Goal: Task Accomplishment & Management: Manage account settings

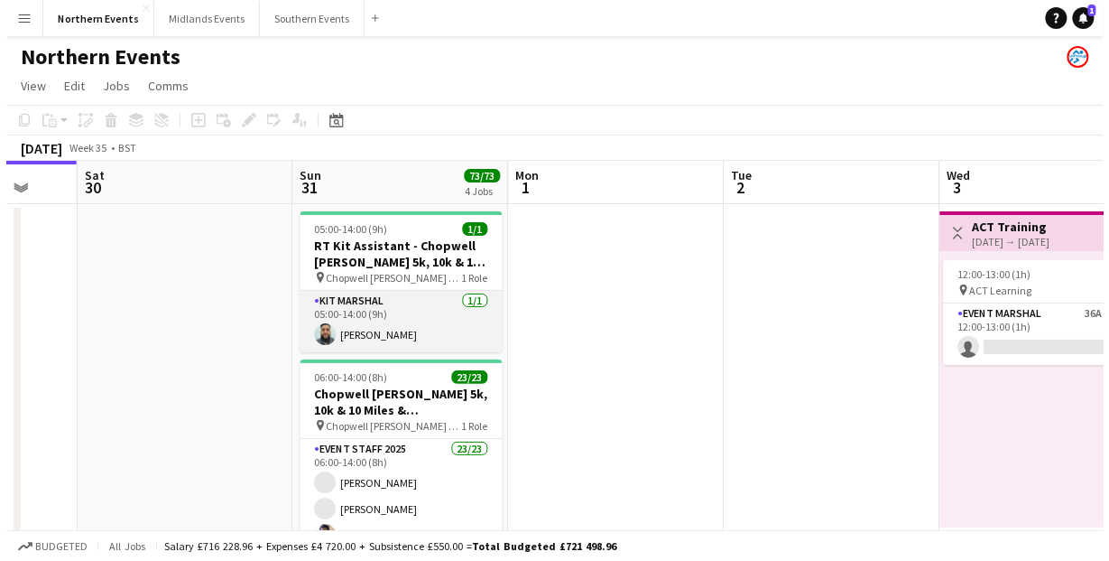
scroll to position [0, 575]
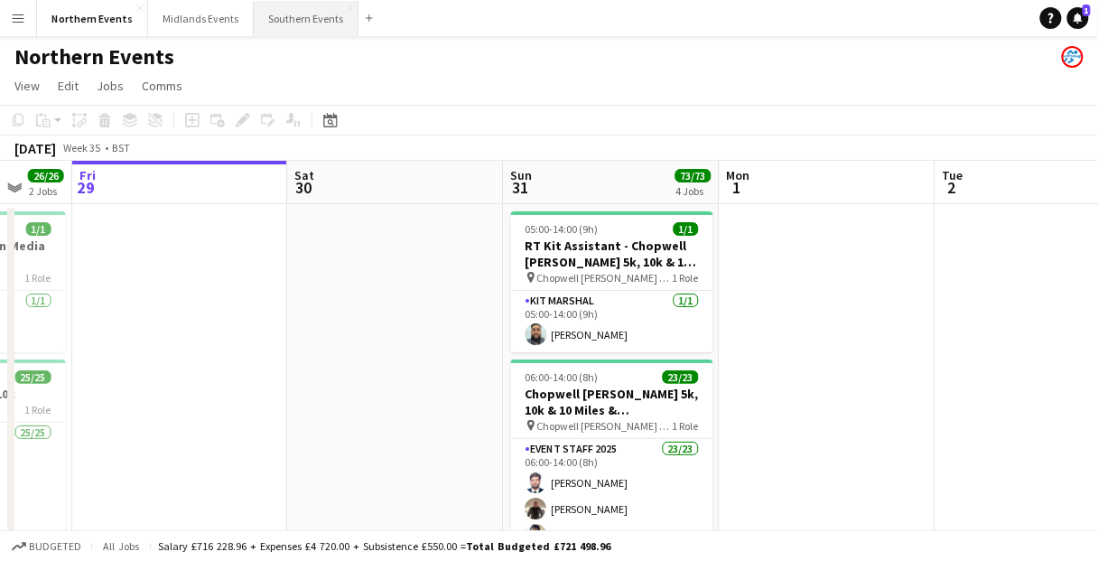
click at [313, 27] on button "Southern Events Close" at bounding box center [306, 18] width 105 height 35
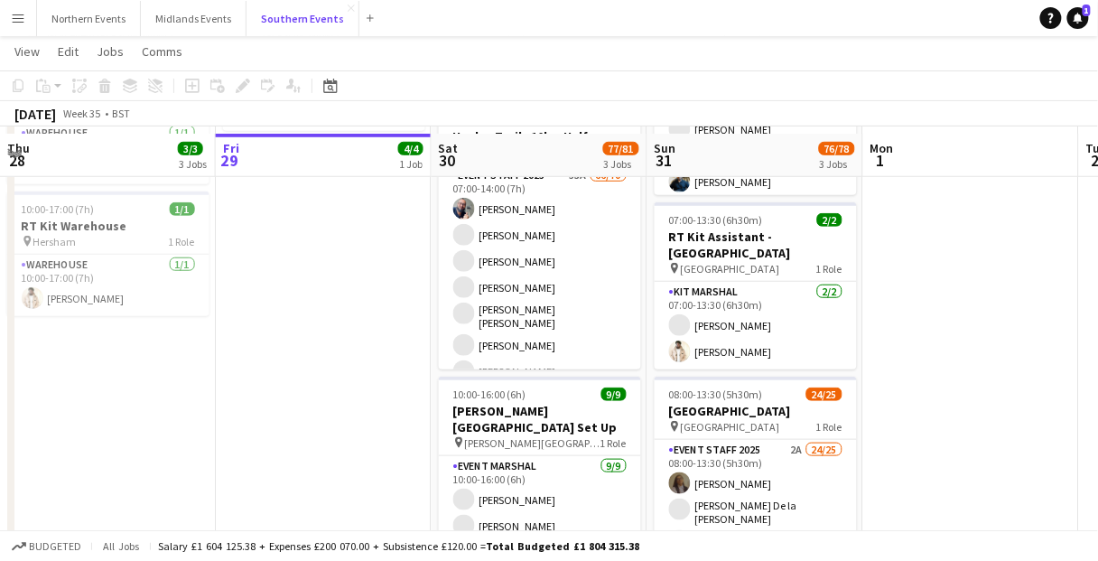
scroll to position [289, 0]
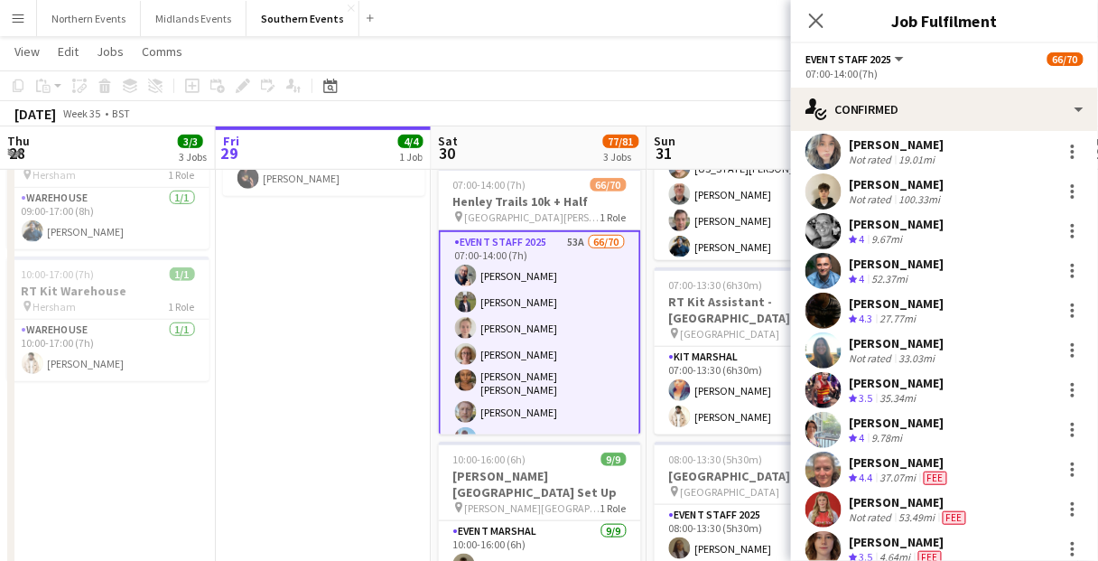
scroll to position [1589, 0]
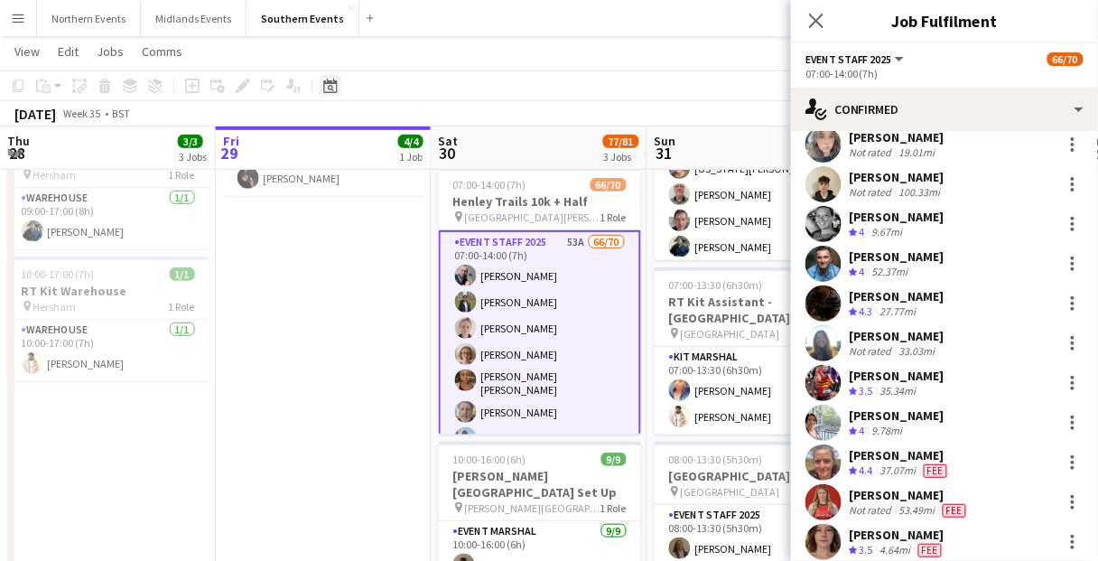
click at [329, 88] on icon at bounding box center [331, 88] width 6 height 6
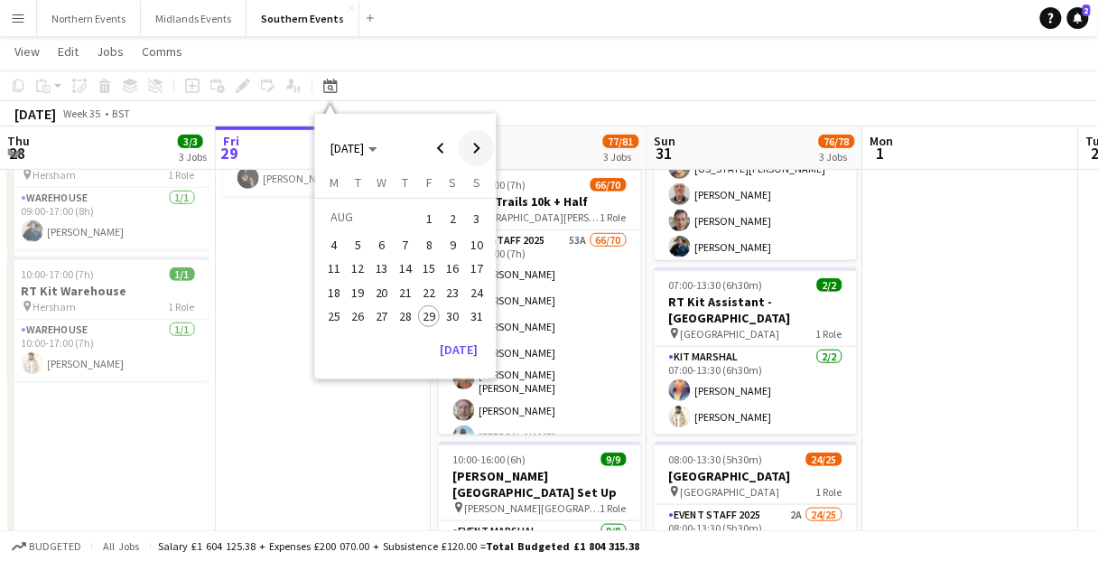
click at [476, 148] on span "Next month" at bounding box center [477, 148] width 36 height 36
click at [479, 290] on span "21" at bounding box center [477, 288] width 22 height 22
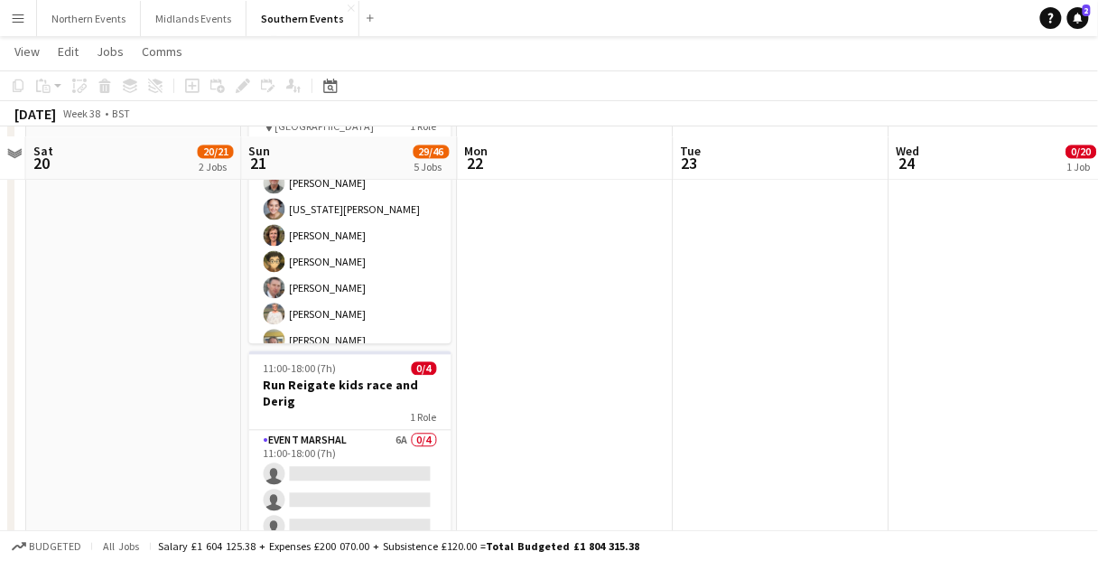
scroll to position [867, 0]
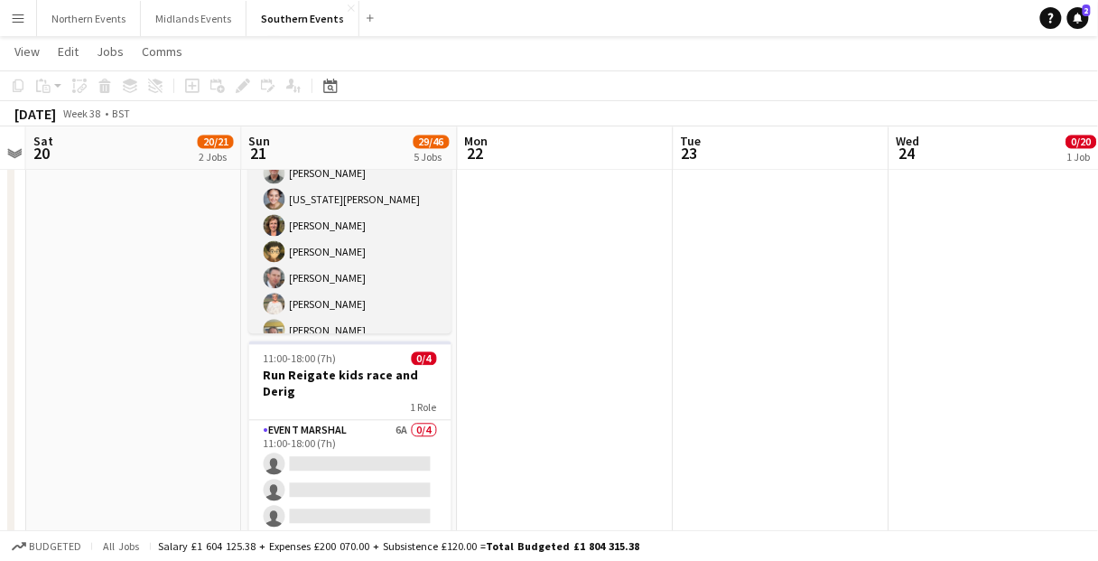
click at [330, 253] on app-card-role "Event Marshal 92A 19/20 08:00-14:00 (6h) [PERSON_NAME] [US_STATE][PERSON_NAME] …" at bounding box center [350, 408] width 202 height 559
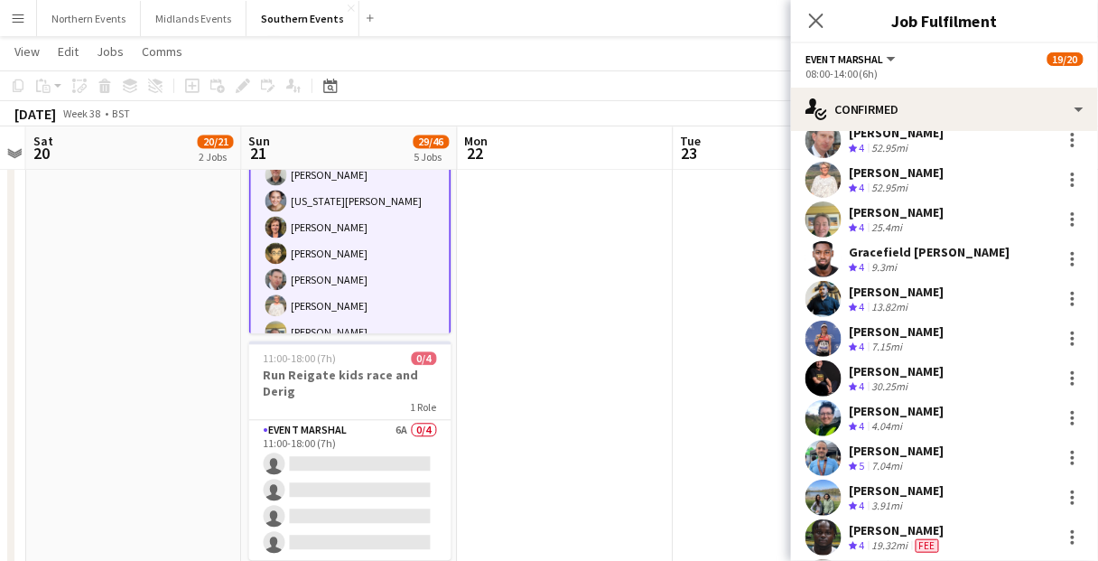
scroll to position [217, 0]
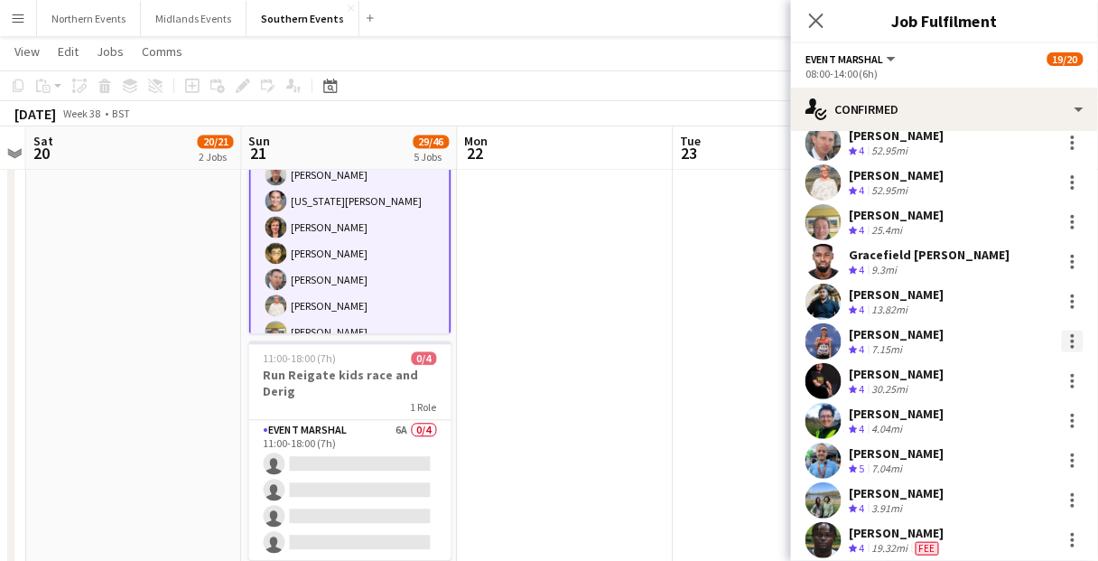
click at [1062, 344] on div at bounding box center [1073, 341] width 22 height 22
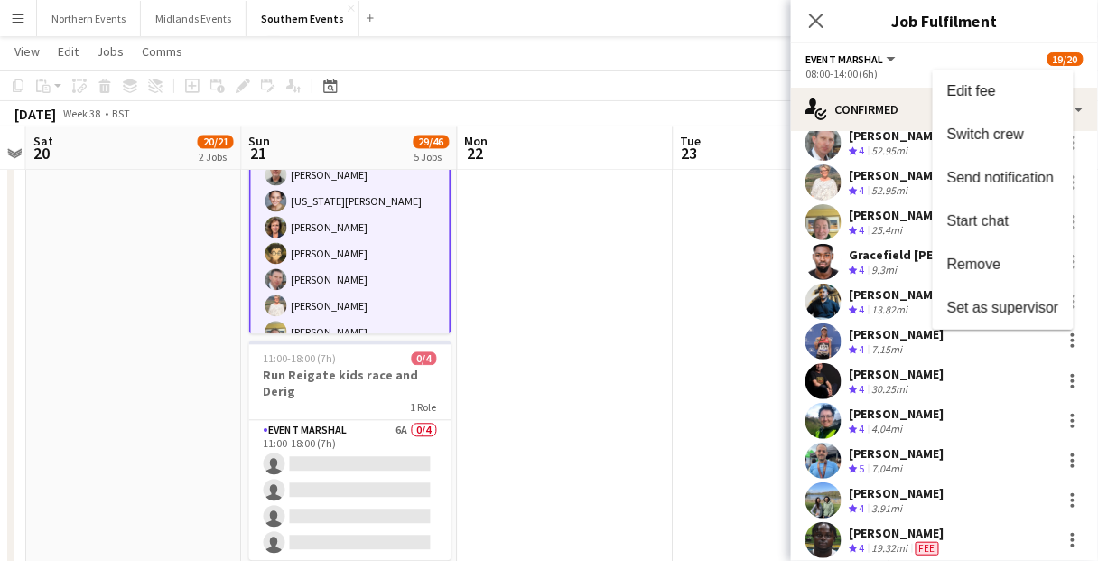
click at [902, 347] on div at bounding box center [549, 280] width 1098 height 561
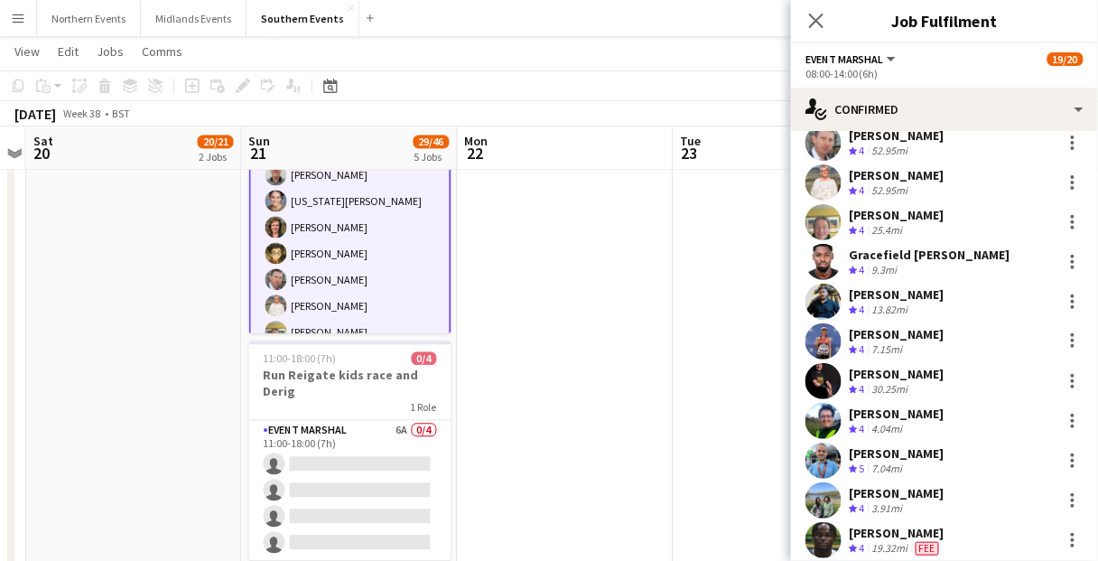
click at [892, 343] on div "7.15mi" at bounding box center [887, 349] width 38 height 15
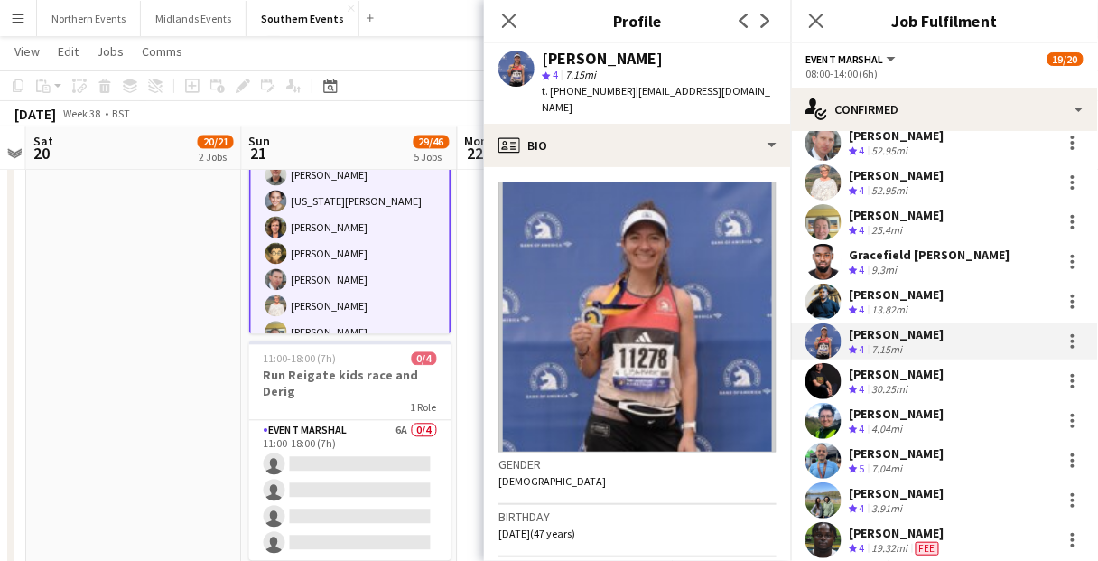
click at [617, 51] on div "[PERSON_NAME]" at bounding box center [602, 59] width 121 height 16
click at [643, 57] on div "[PERSON_NAME]" at bounding box center [602, 59] width 121 height 16
copy div "[PERSON_NAME]"
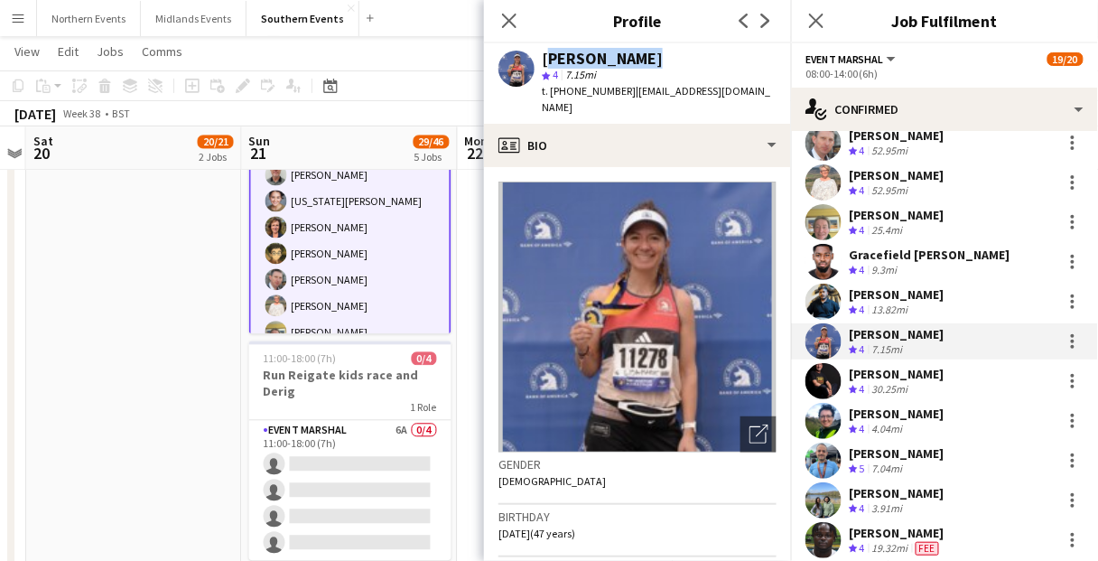
click at [295, 248] on app-card-role "Event Marshal 92A 19/20 08:00-14:00 (6h) [PERSON_NAME] [US_STATE][PERSON_NAME] …" at bounding box center [350, 410] width 202 height 562
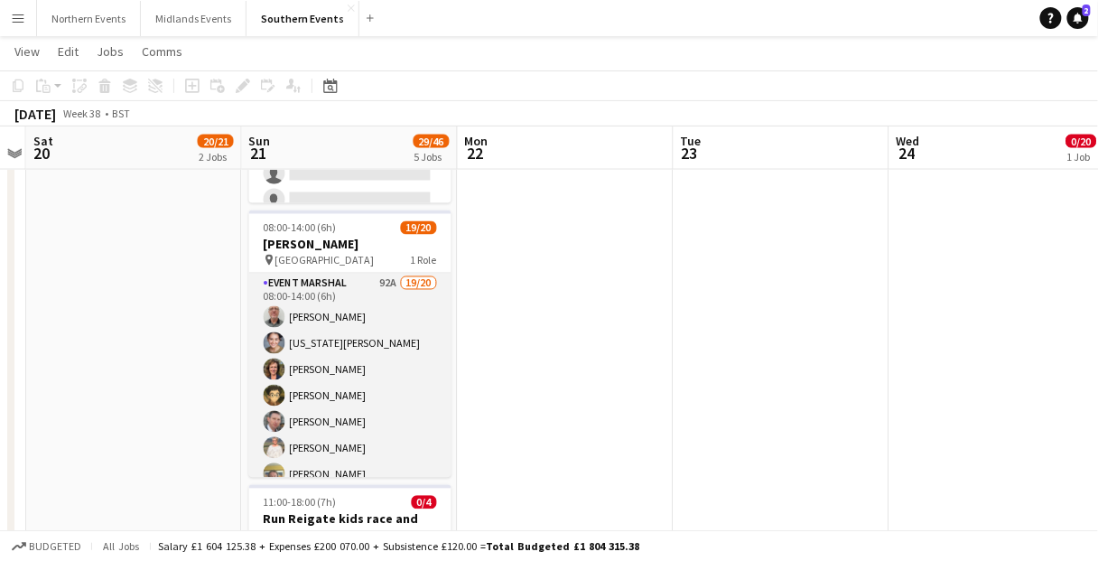
scroll to position [722, 0]
click at [367, 355] on app-card-role "Event Marshal 92A 19/20 08:00-14:00 (6h) [PERSON_NAME] [US_STATE][PERSON_NAME] …" at bounding box center [350, 553] width 202 height 559
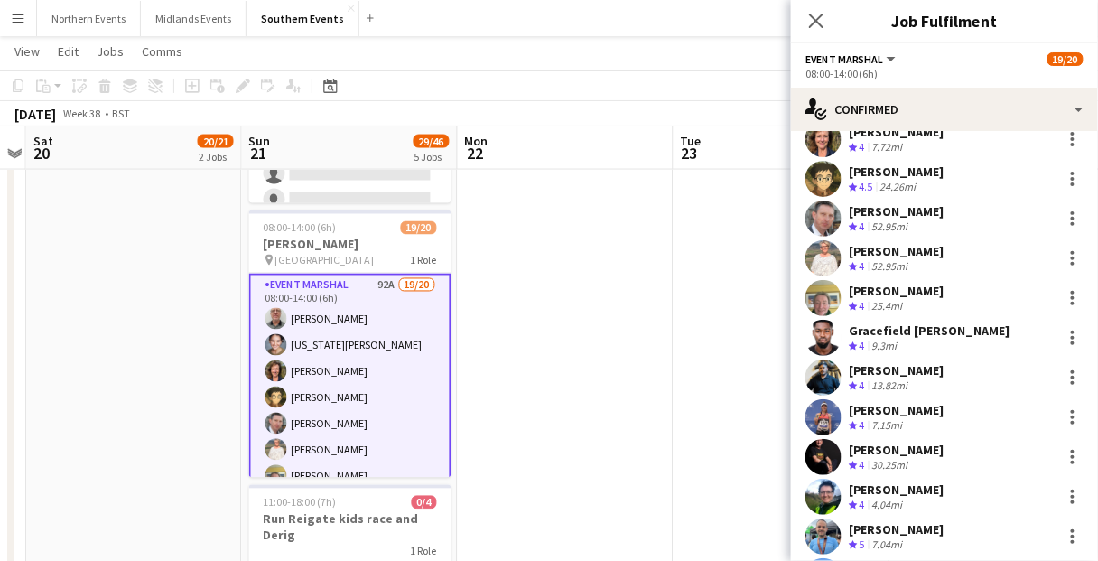
scroll to position [144, 0]
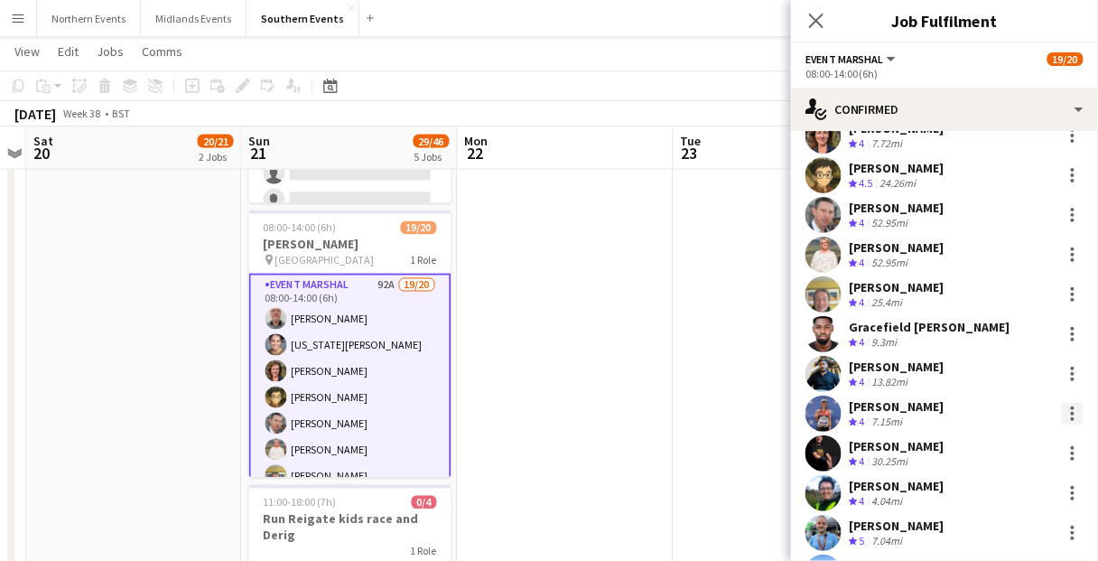
click at [1062, 413] on div at bounding box center [1073, 414] width 22 height 22
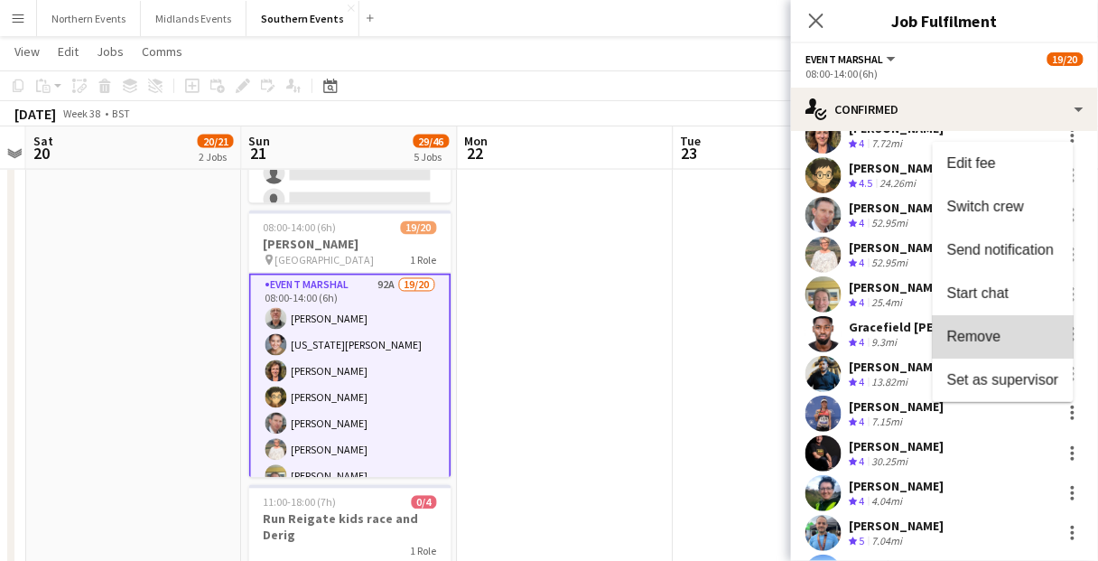
click at [1011, 339] on span "Remove" at bounding box center [1003, 337] width 112 height 16
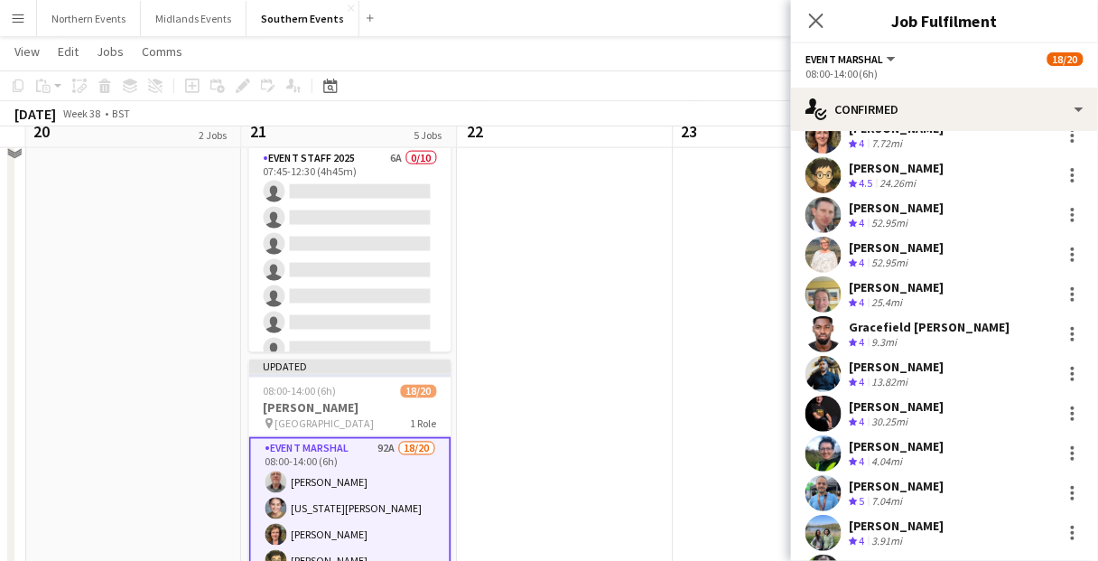
scroll to position [578, 0]
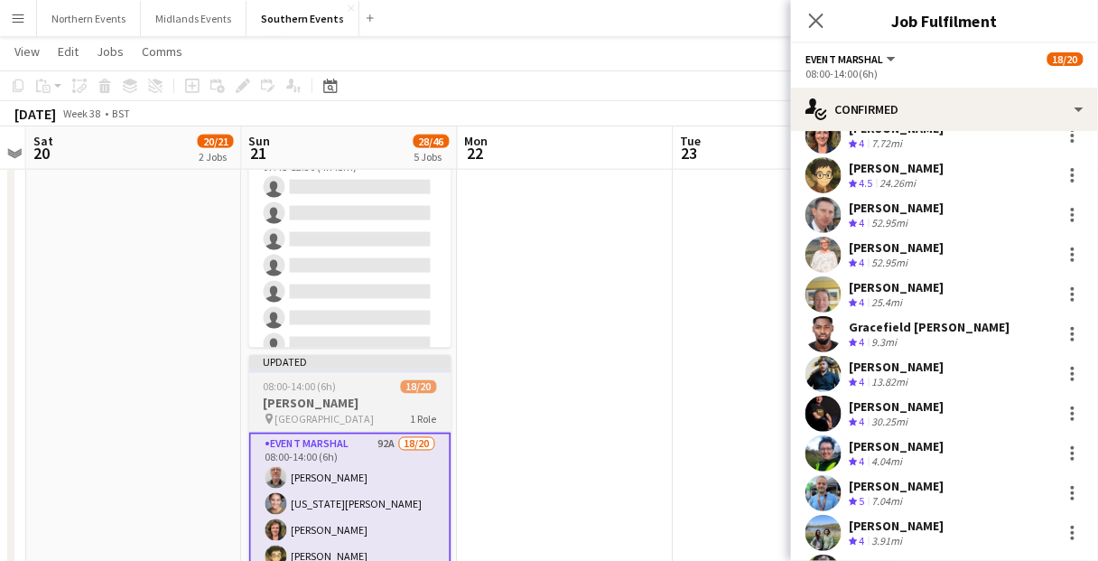
click at [384, 388] on div "08:00-14:00 (6h) 18/20" at bounding box center [350, 387] width 202 height 14
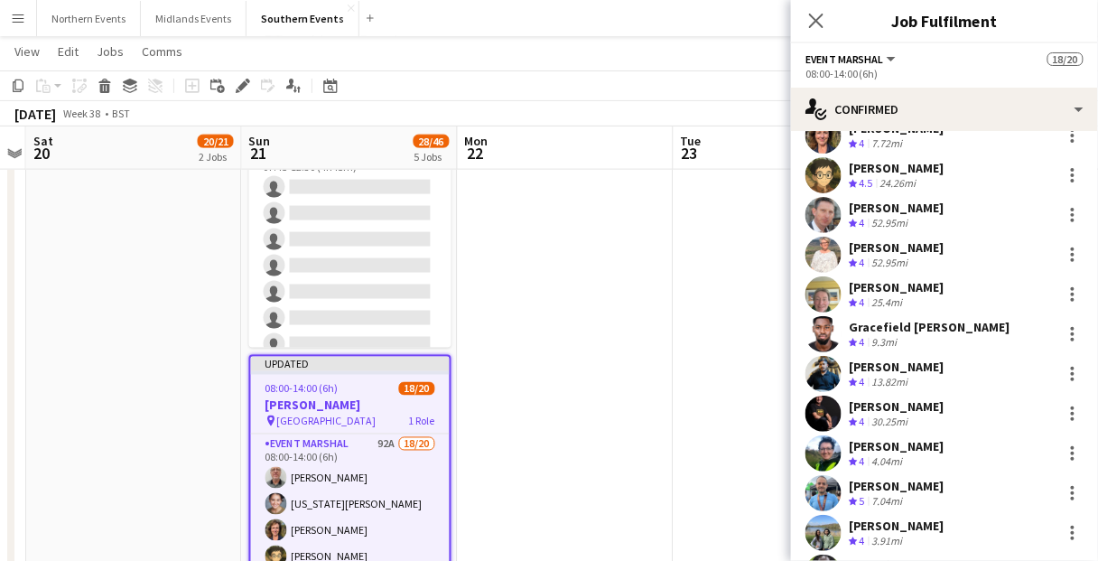
click at [821, 23] on icon "Close pop-in" at bounding box center [816, 21] width 14 height 14
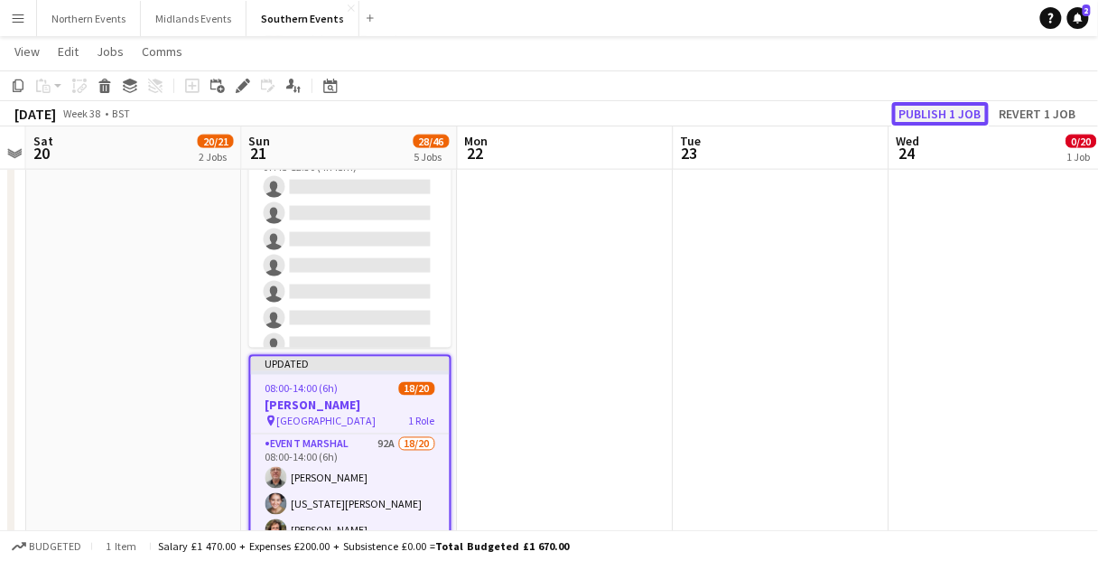
click at [936, 118] on button "Publish 1 job" at bounding box center [940, 113] width 97 height 23
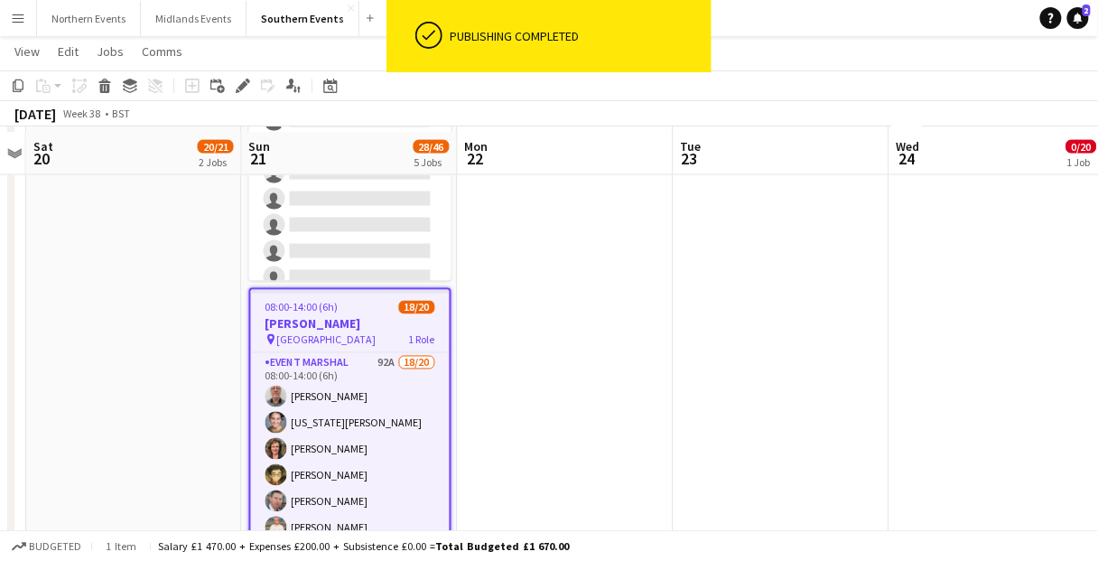
scroll to position [650, 0]
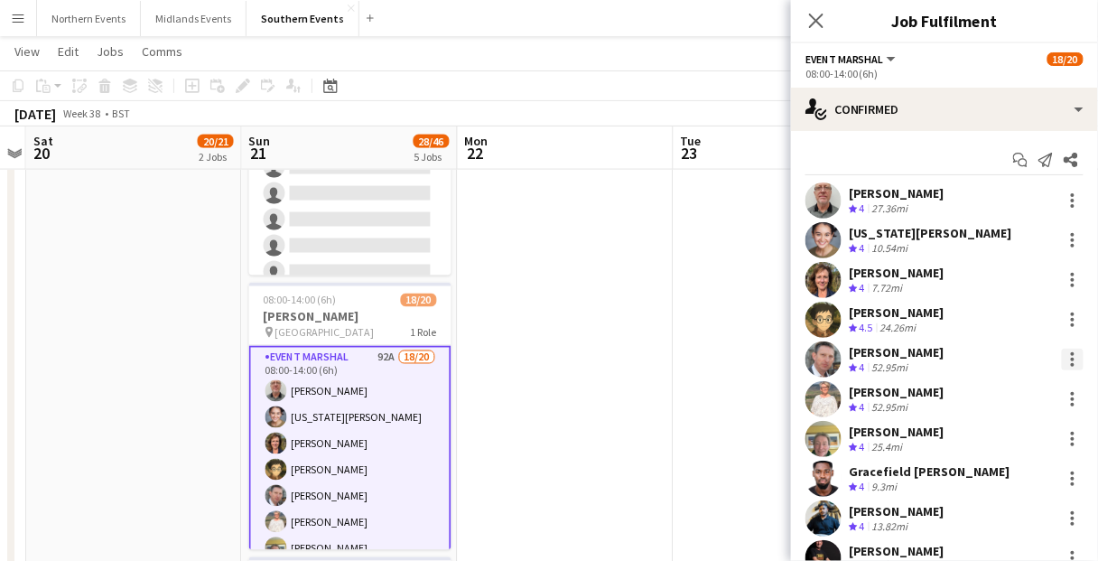
click at [1062, 357] on div at bounding box center [1073, 359] width 22 height 22
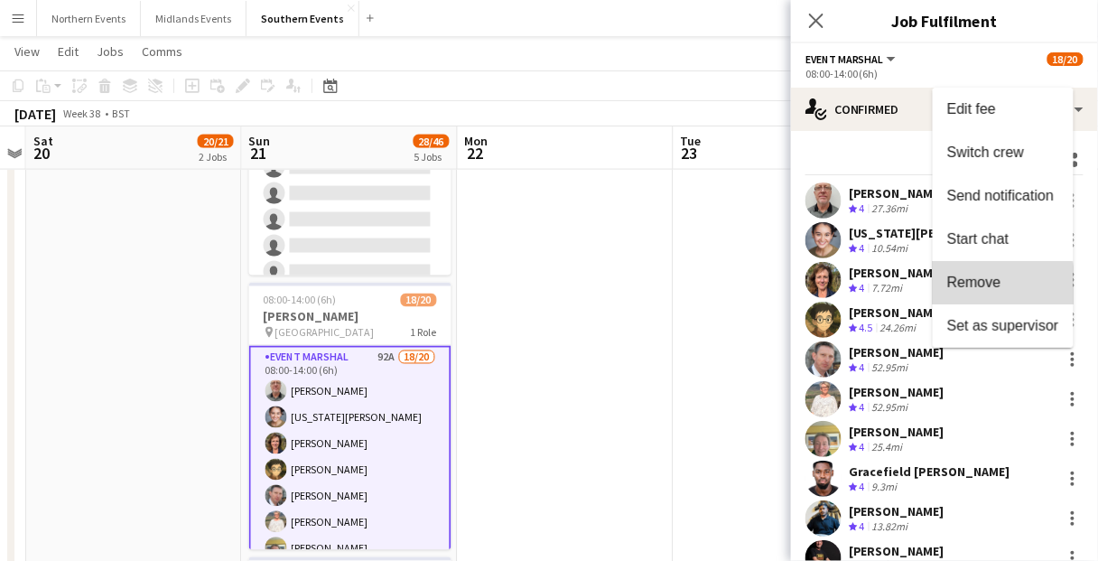
click at [988, 287] on span "Remove" at bounding box center [974, 281] width 54 height 15
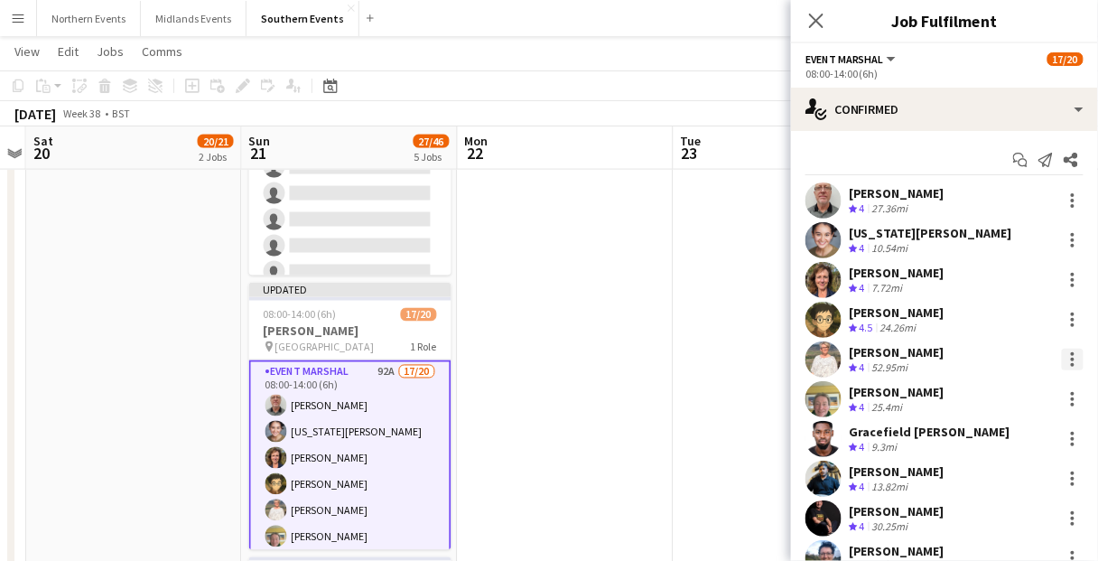
click at [1062, 359] on div at bounding box center [1073, 359] width 22 height 22
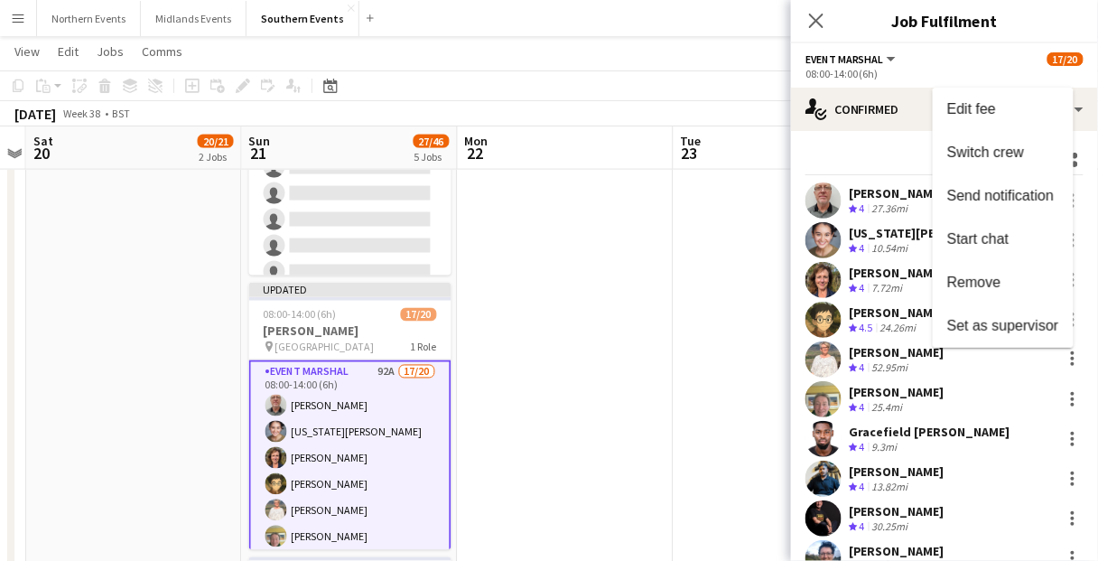
drag, startPoint x: 983, startPoint y: 285, endPoint x: 950, endPoint y: 278, distance: 34.2
click at [983, 285] on span "Remove" at bounding box center [974, 281] width 54 height 15
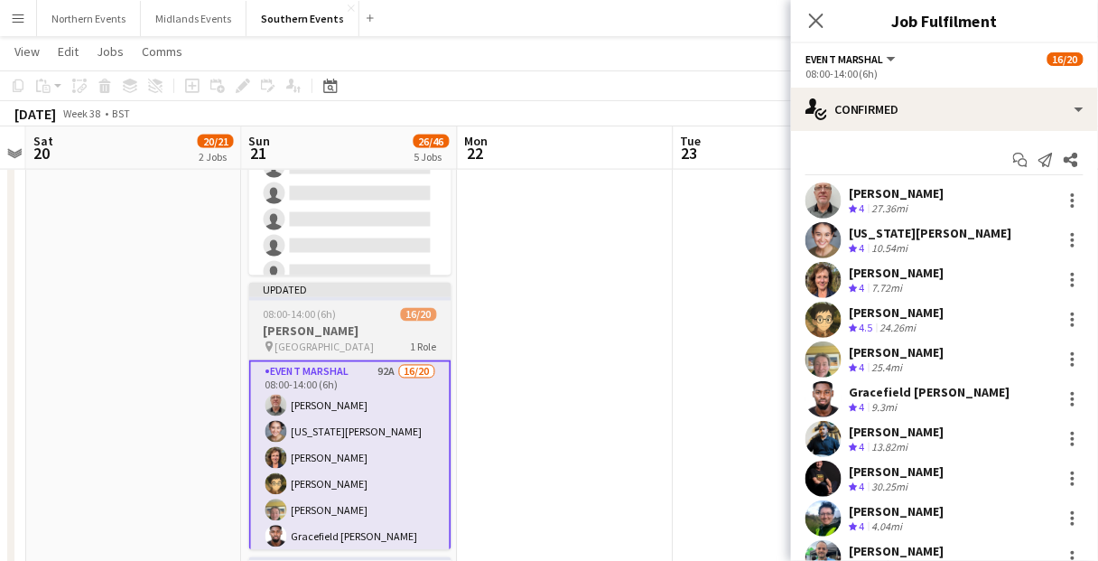
click at [383, 314] on div "08:00-14:00 (6h) 16/20" at bounding box center [350, 315] width 202 height 14
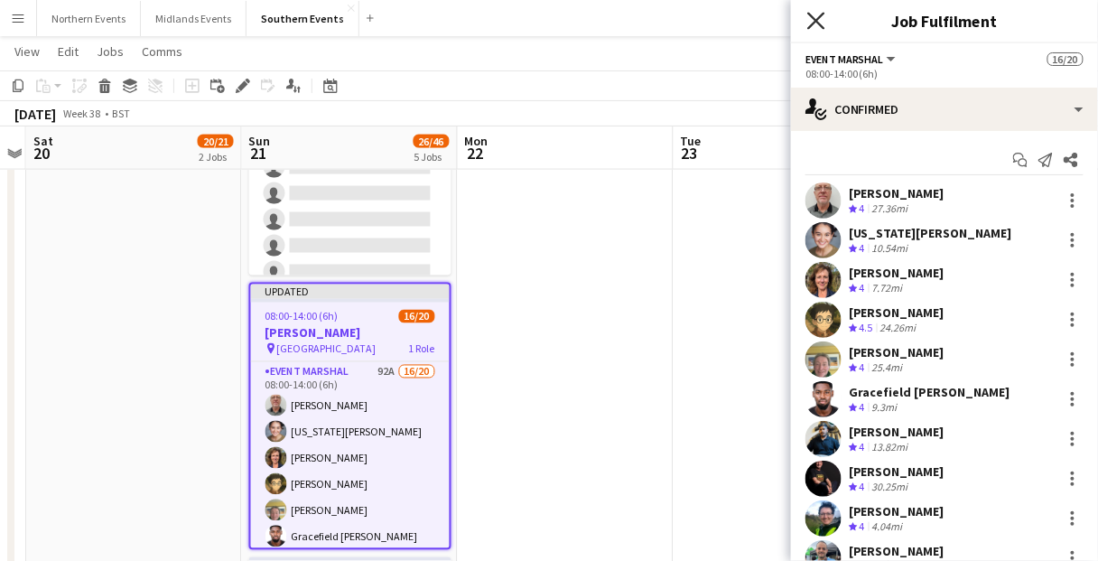
click at [816, 27] on icon "Close pop-in" at bounding box center [815, 20] width 17 height 17
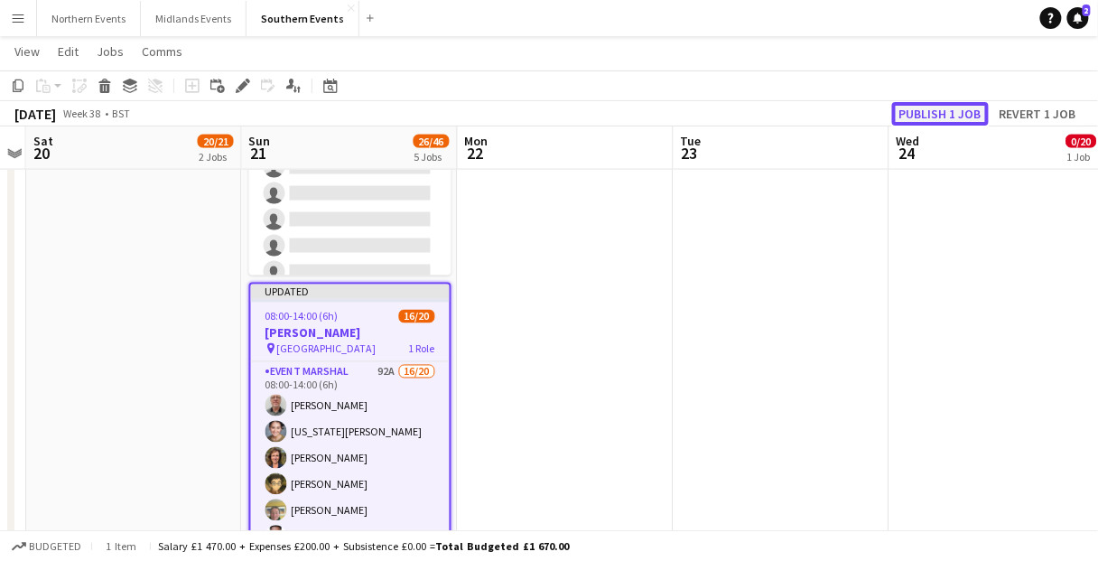
click at [932, 116] on button "Publish 1 job" at bounding box center [940, 113] width 97 height 23
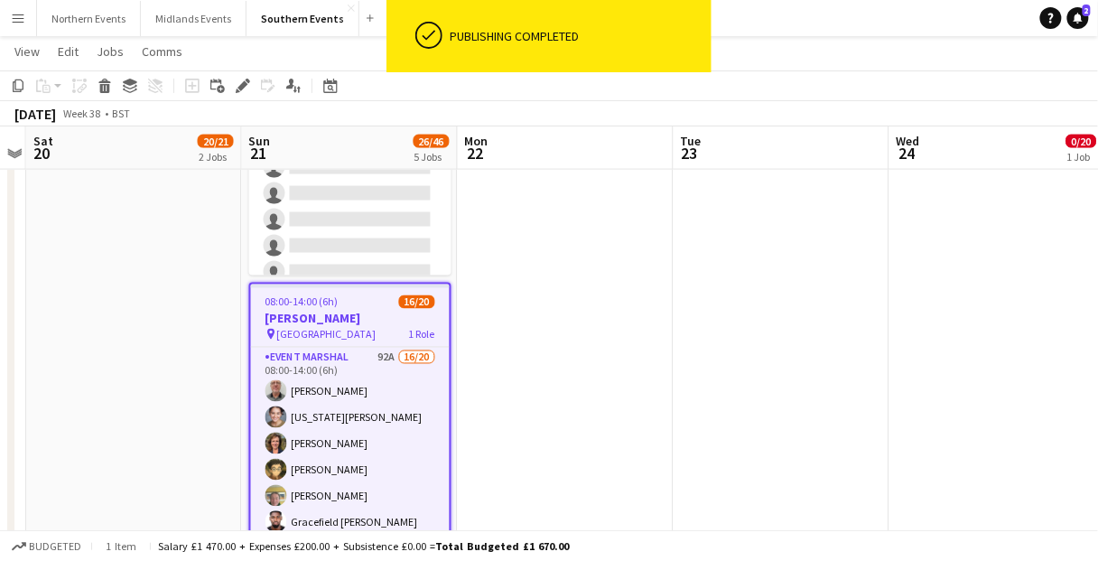
click at [566, 379] on app-date-cell at bounding box center [566, 183] width 216 height 1263
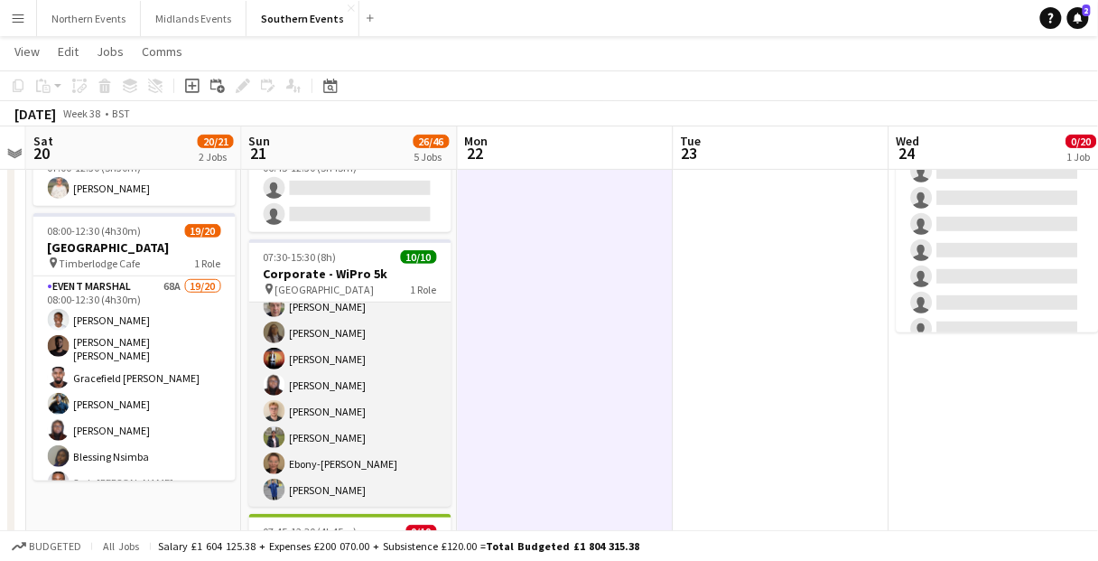
scroll to position [0, 547]
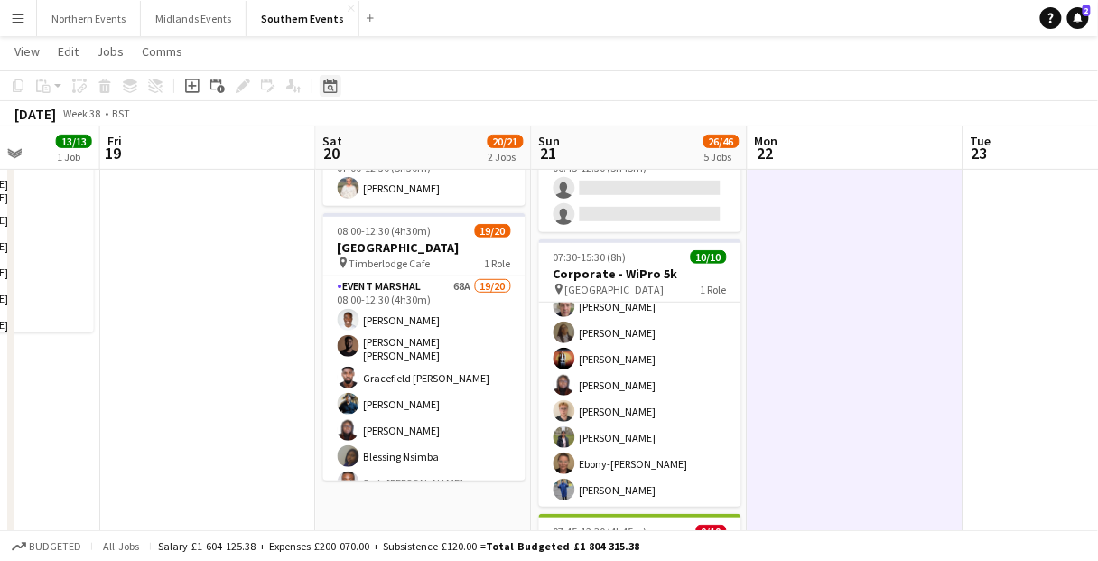
click at [333, 79] on icon at bounding box center [330, 86] width 14 height 14
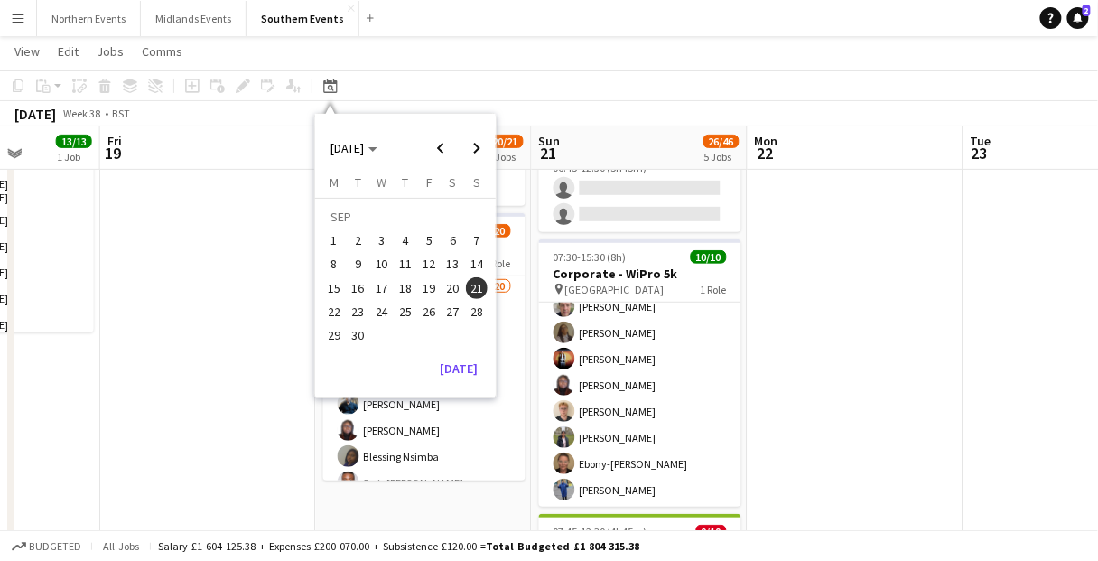
click at [469, 244] on span "7" at bounding box center [477, 240] width 22 height 22
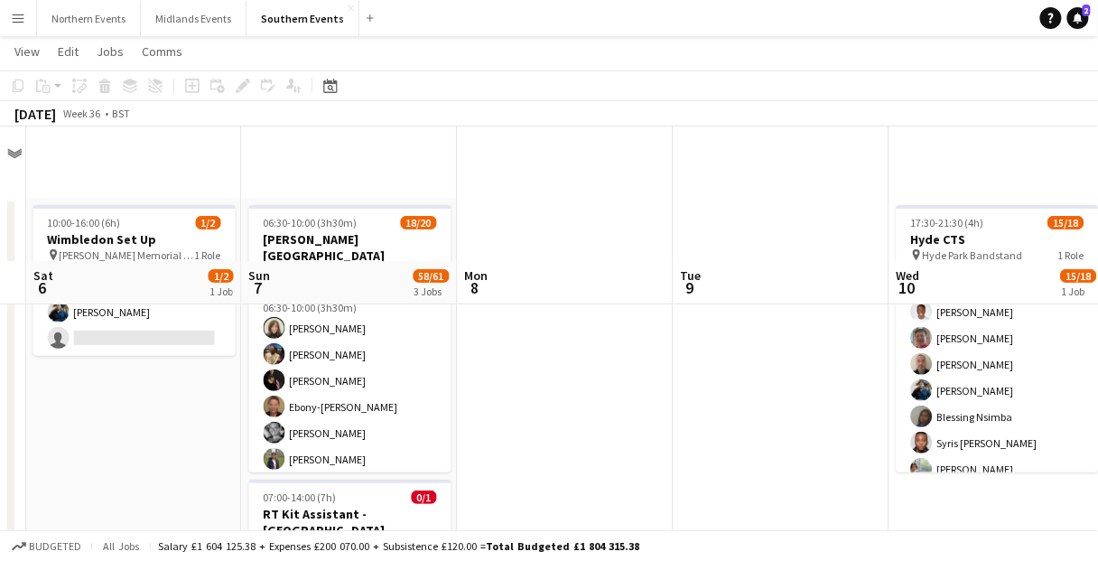
scroll to position [0, 0]
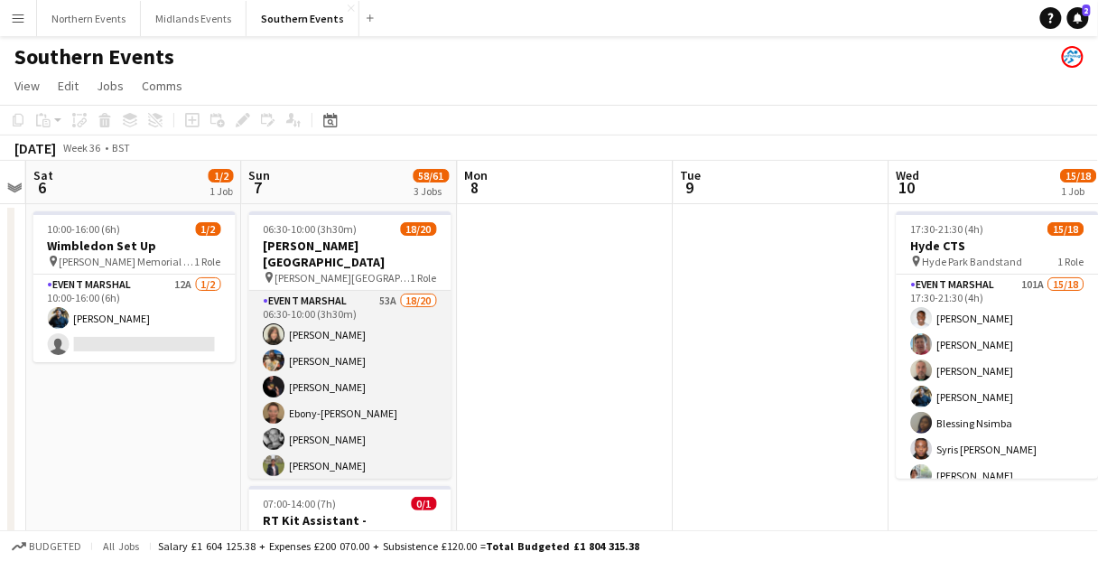
click at [405, 363] on app-card-role "Event Marshal 53A 18/20 06:30-10:00 (3h30m) [PERSON_NAME] [PERSON_NAME] [PERSON…" at bounding box center [350, 570] width 202 height 559
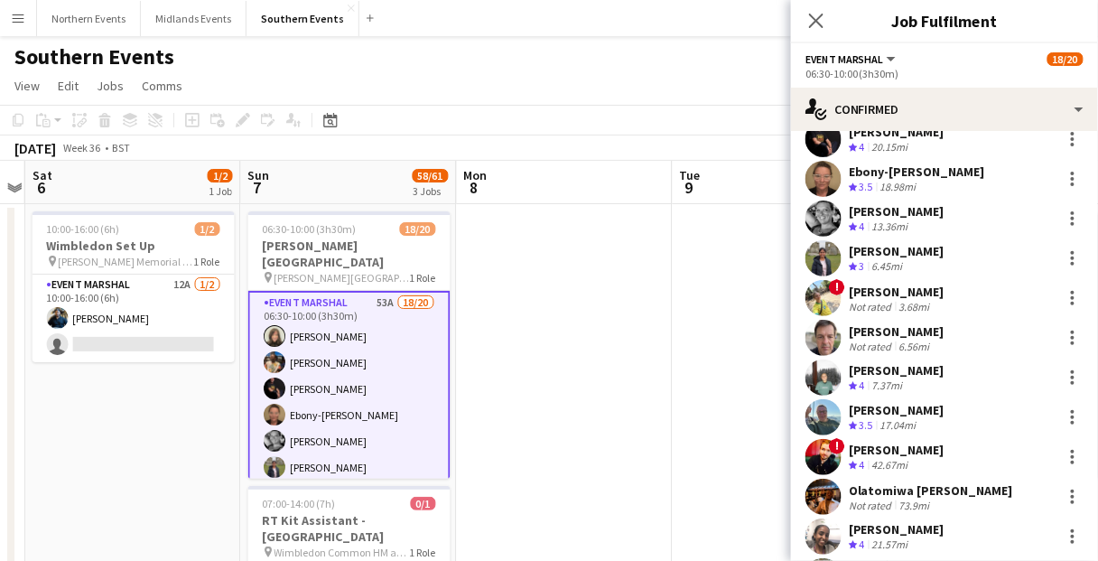
scroll to position [144, 0]
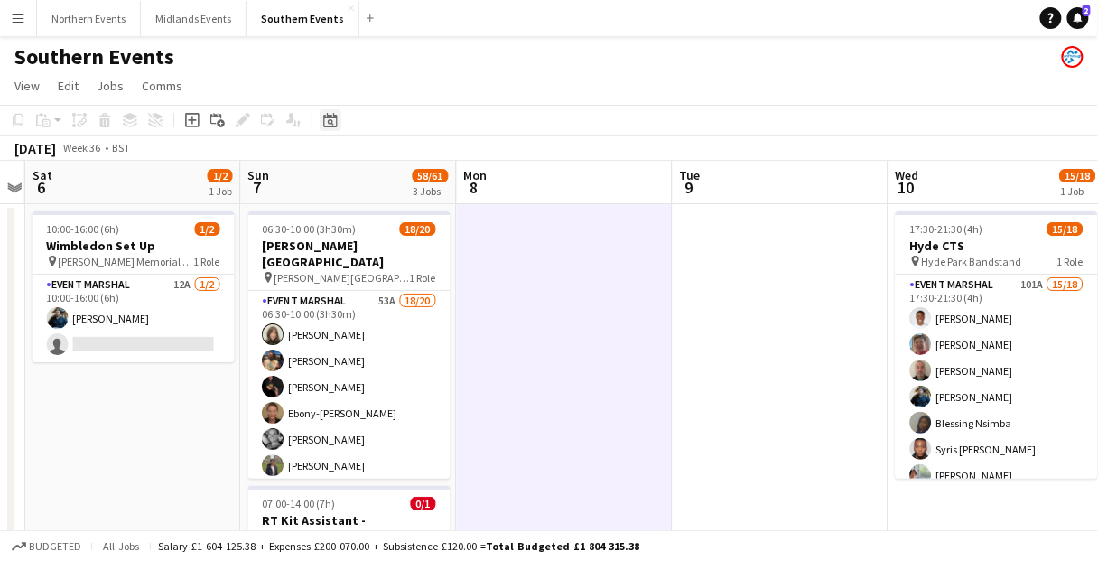
click at [332, 117] on icon at bounding box center [330, 120] width 14 height 14
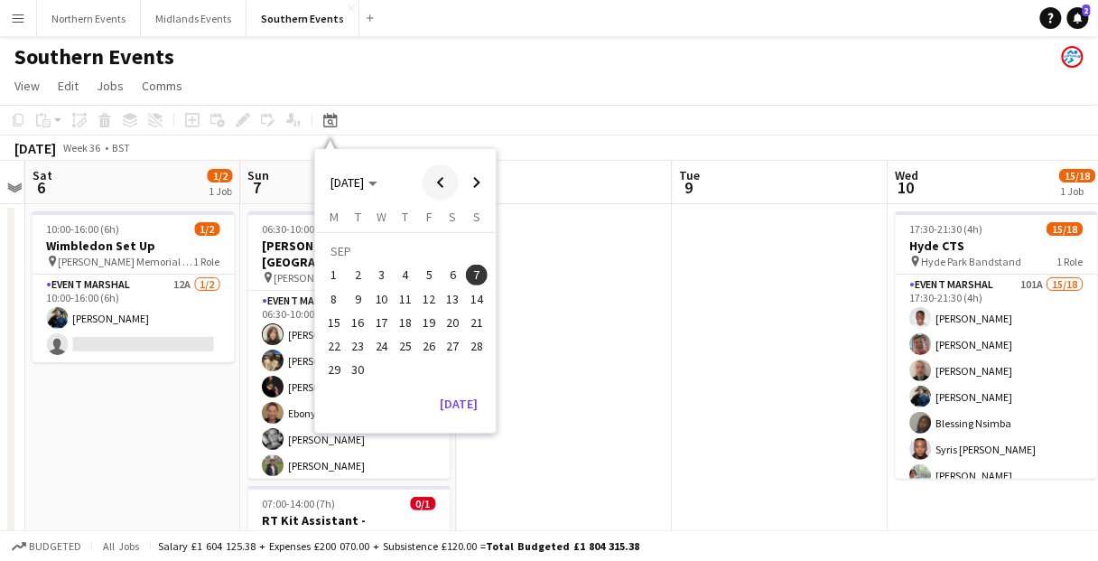
click at [441, 174] on span "Previous month" at bounding box center [440, 182] width 36 height 36
click at [488, 345] on div "[DATE] M [DATE] T [DATE] W [DATE] T [DATE] F [DATE] S [DATE] S [DATE] 2 3 4 5 6…" at bounding box center [405, 289] width 181 height 161
click at [483, 345] on span "31" at bounding box center [477, 350] width 22 height 22
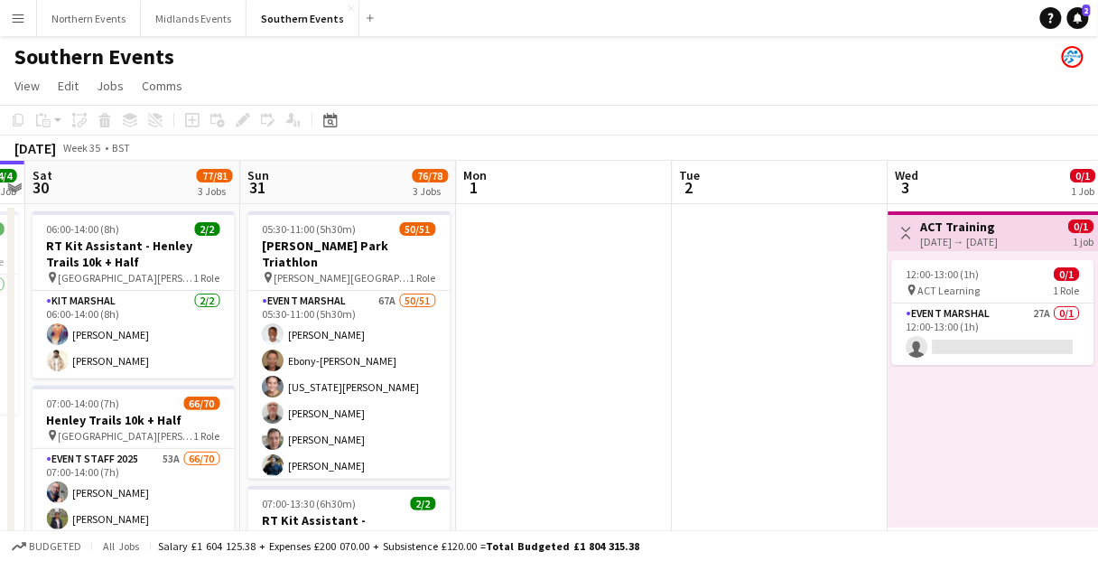
scroll to position [0, 621]
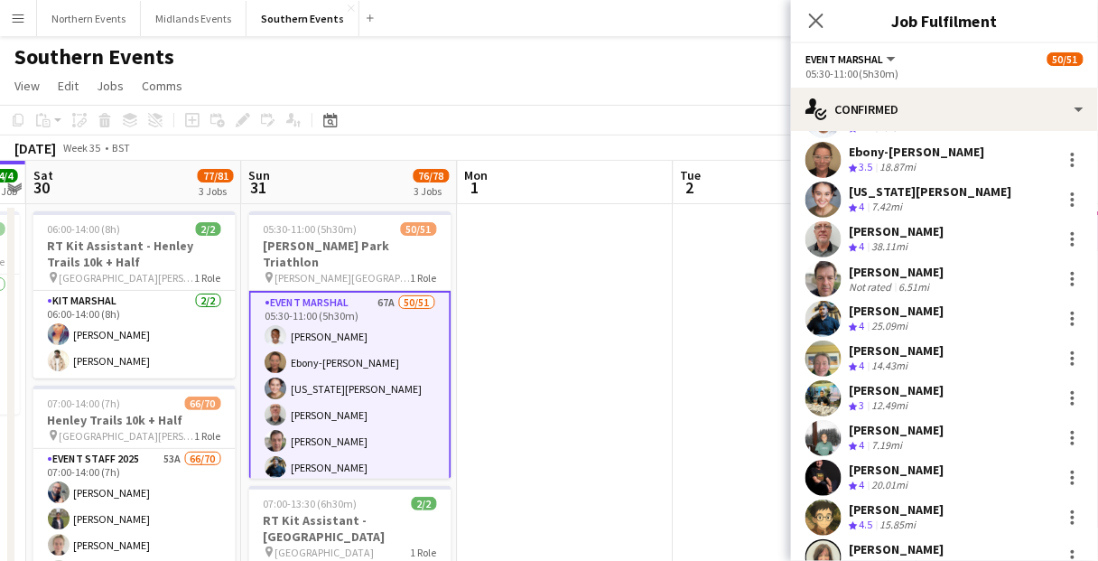
scroll to position [217, 0]
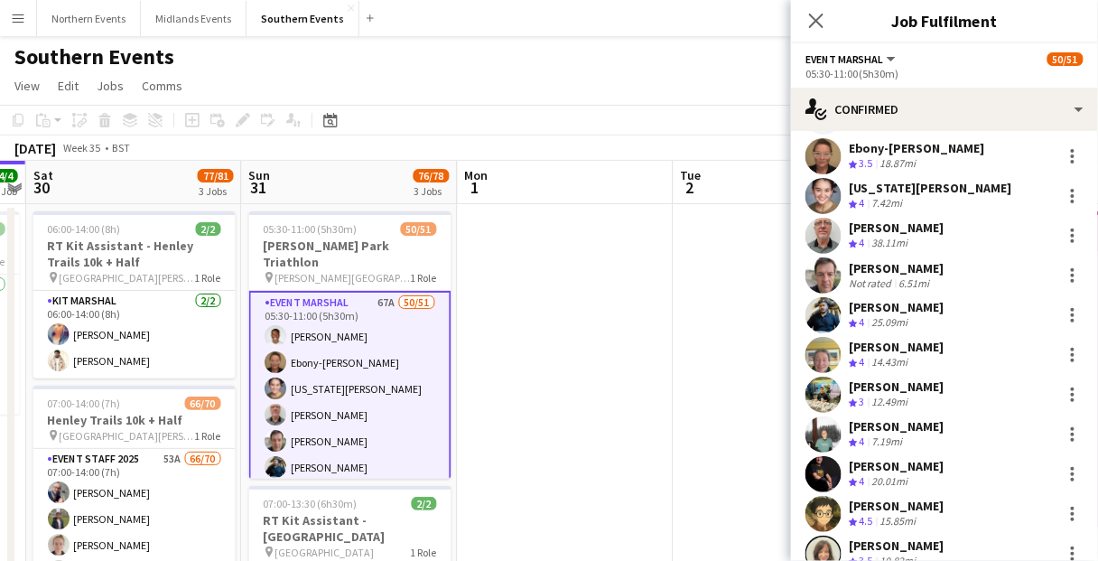
click at [874, 427] on div "[PERSON_NAME]" at bounding box center [897, 426] width 96 height 16
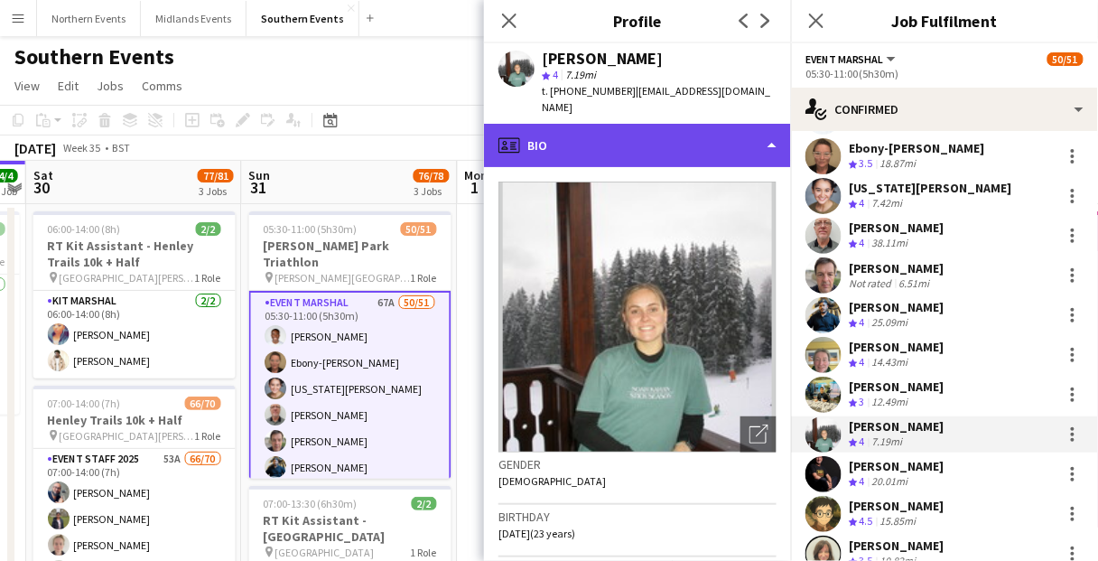
click at [572, 135] on div "profile Bio" at bounding box center [637, 145] width 307 height 43
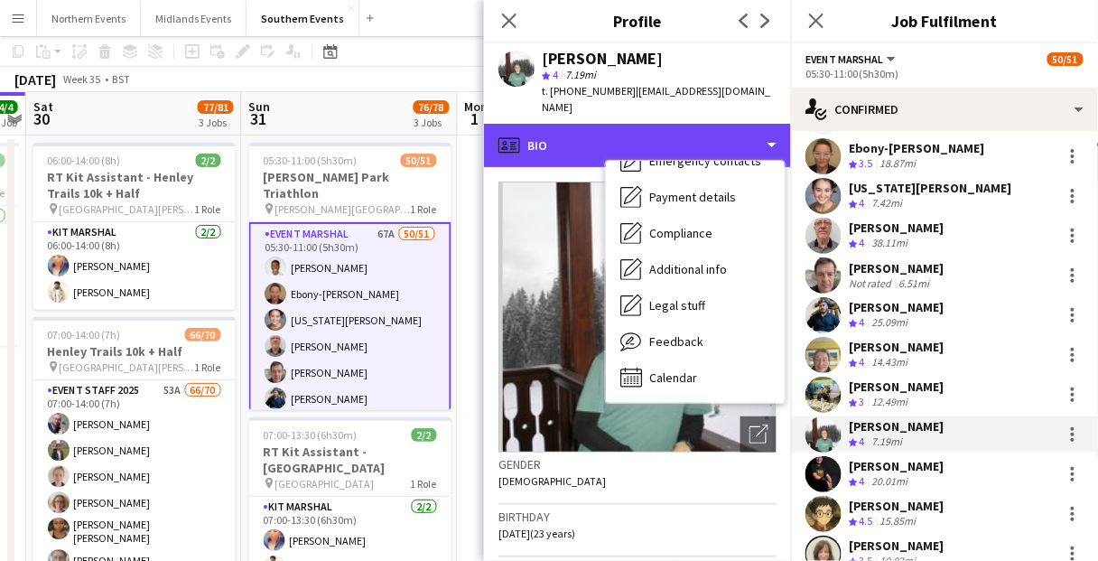
scroll to position [72, 0]
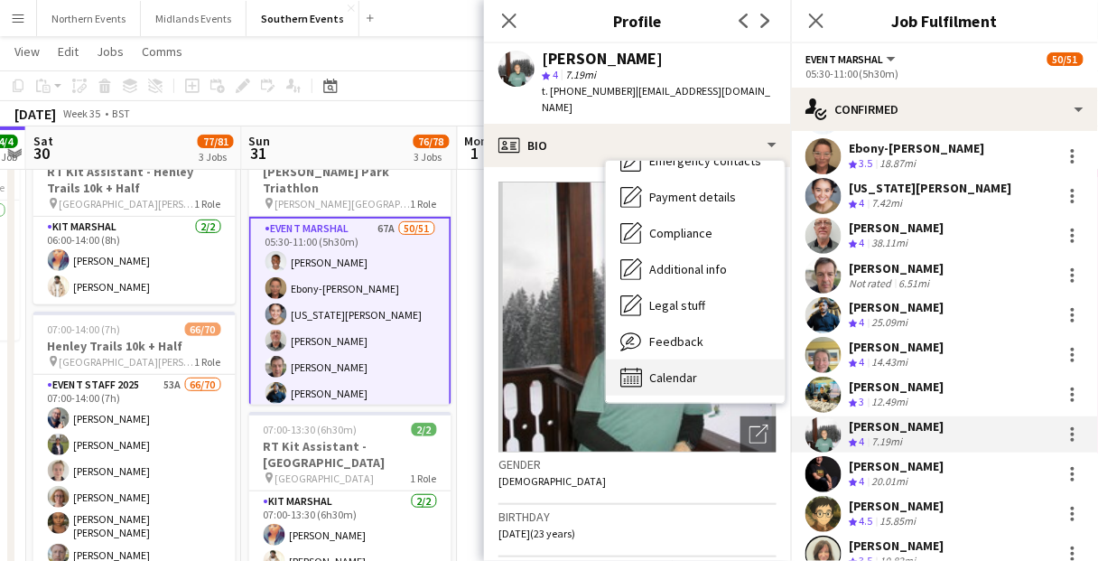
click at [693, 369] on span "Calendar" at bounding box center [673, 377] width 48 height 16
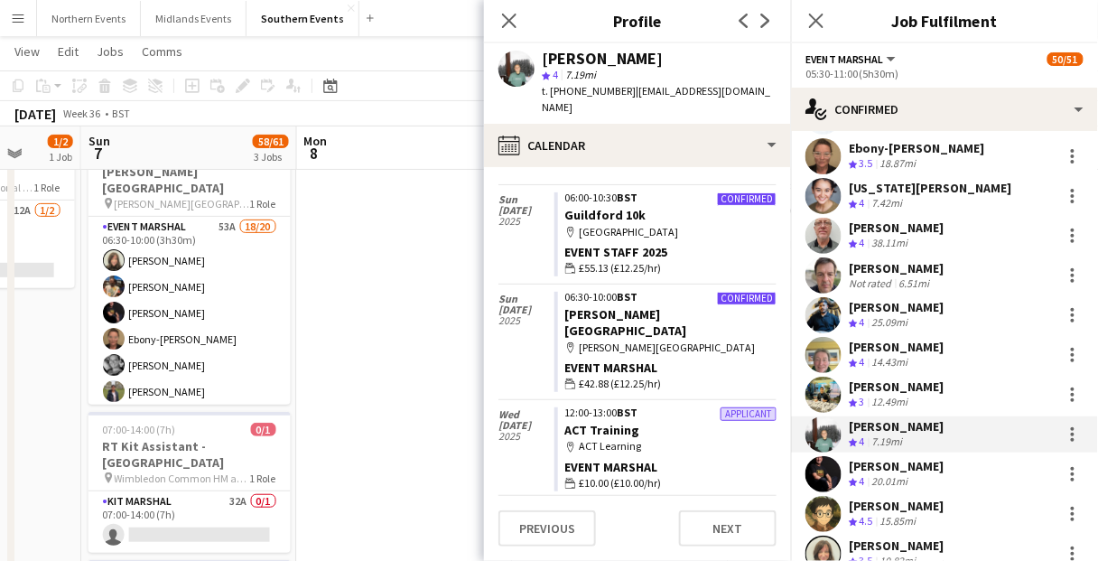
scroll to position [0, 555]
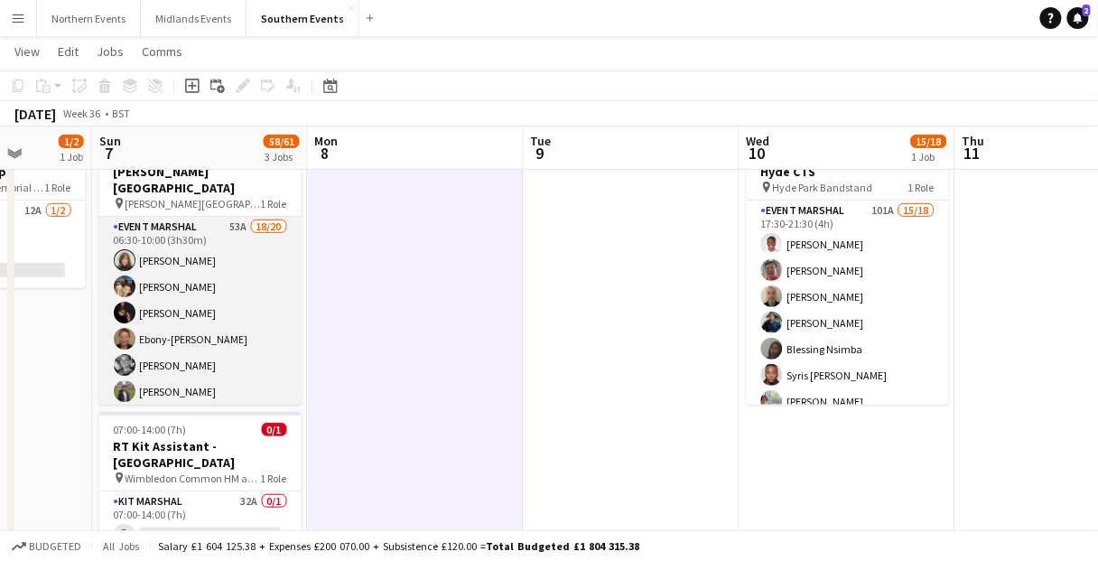
click at [207, 304] on app-card-role "Event Marshal 53A 18/20 06:30-10:00 (3h30m) [PERSON_NAME] [PERSON_NAME] [PERSON…" at bounding box center [200, 496] width 202 height 559
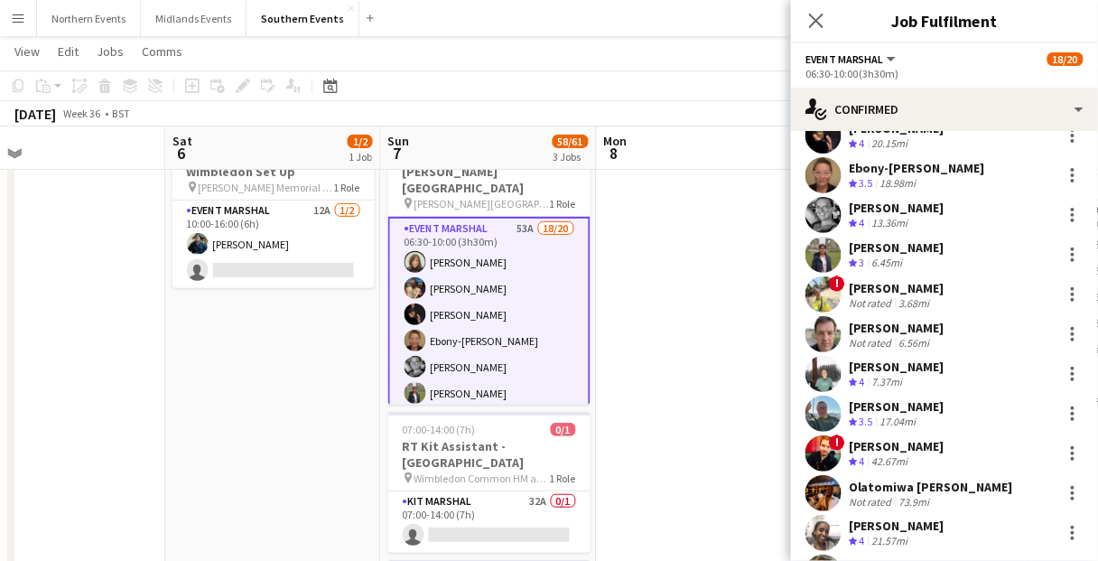
scroll to position [0, 481]
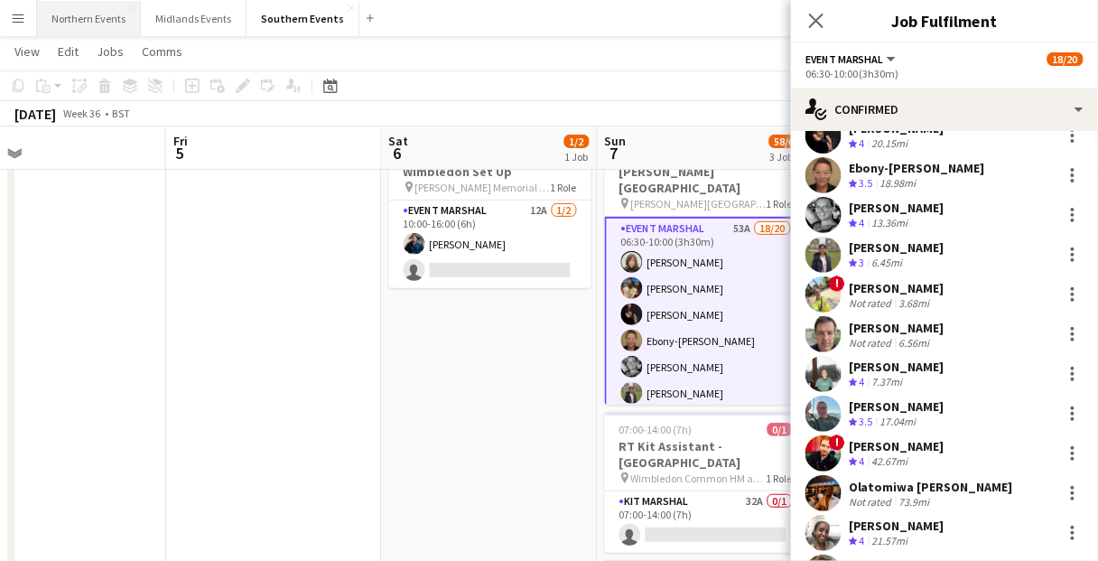
click at [68, 22] on button "Northern Events Close" at bounding box center [89, 18] width 104 height 35
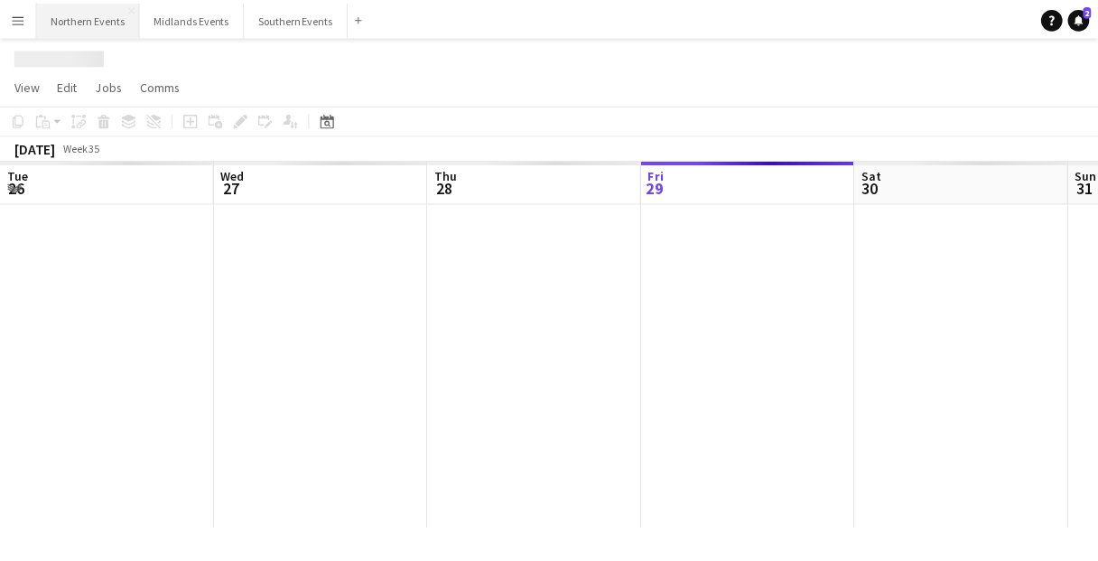
scroll to position [0, 431]
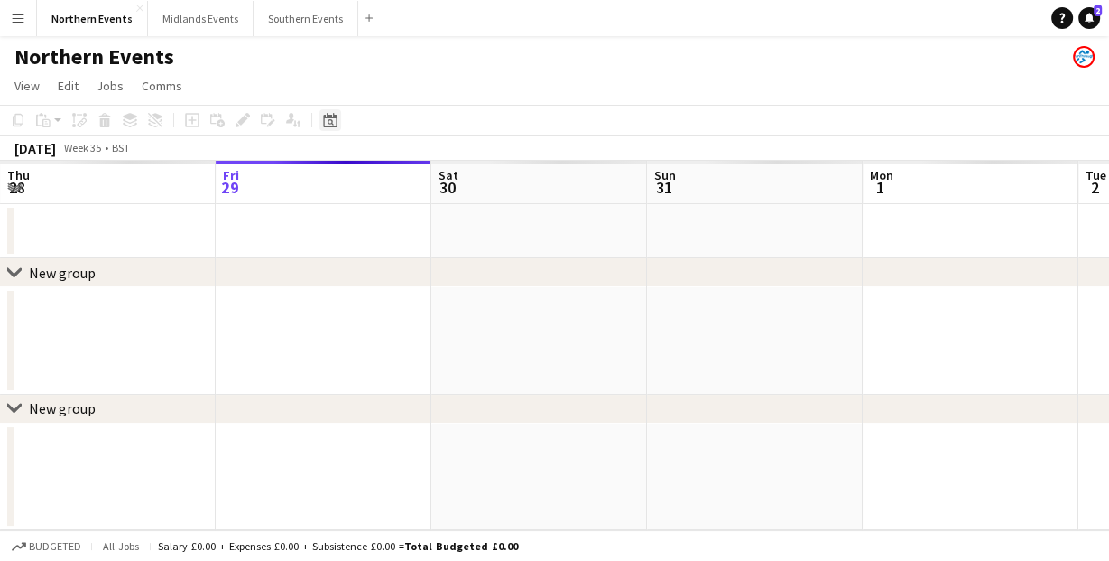
click at [330, 128] on div "Date picker" at bounding box center [331, 120] width 22 height 22
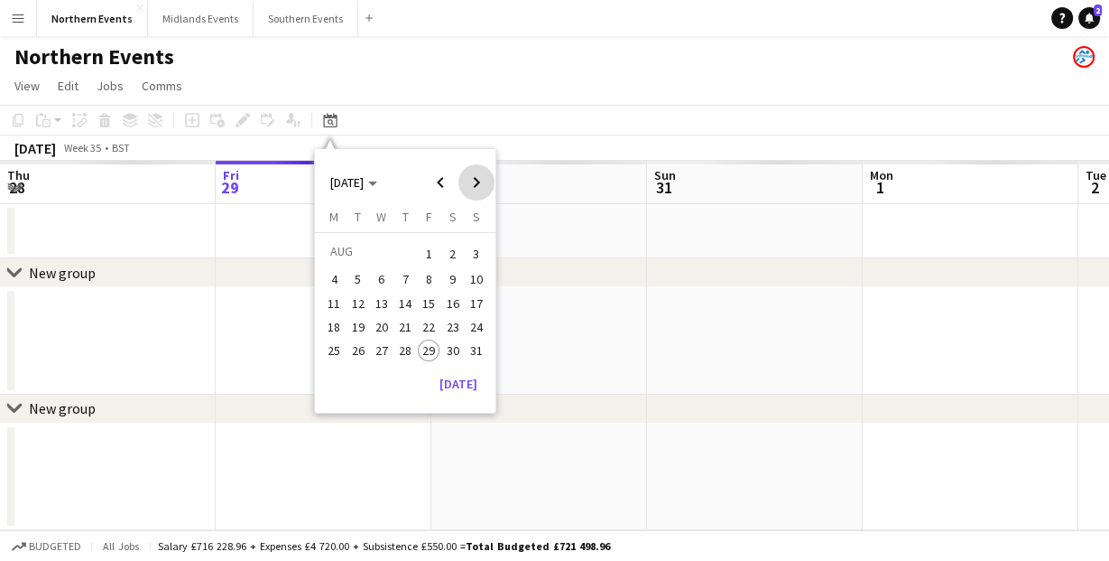
click at [470, 188] on span "Next month" at bounding box center [477, 182] width 36 height 36
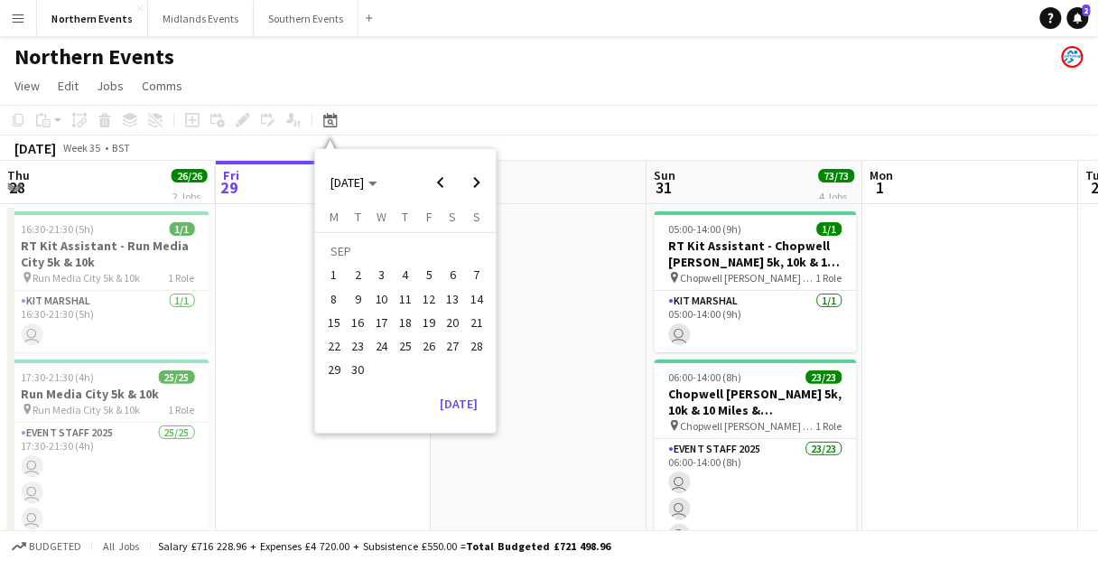
click at [450, 301] on span "13" at bounding box center [453, 299] width 22 height 22
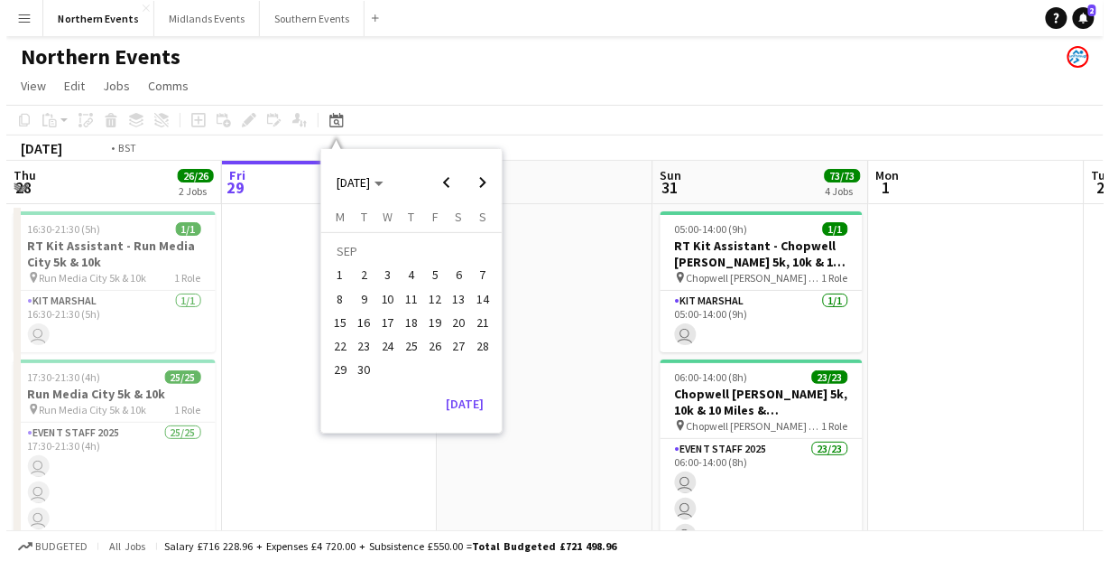
scroll to position [0, 621]
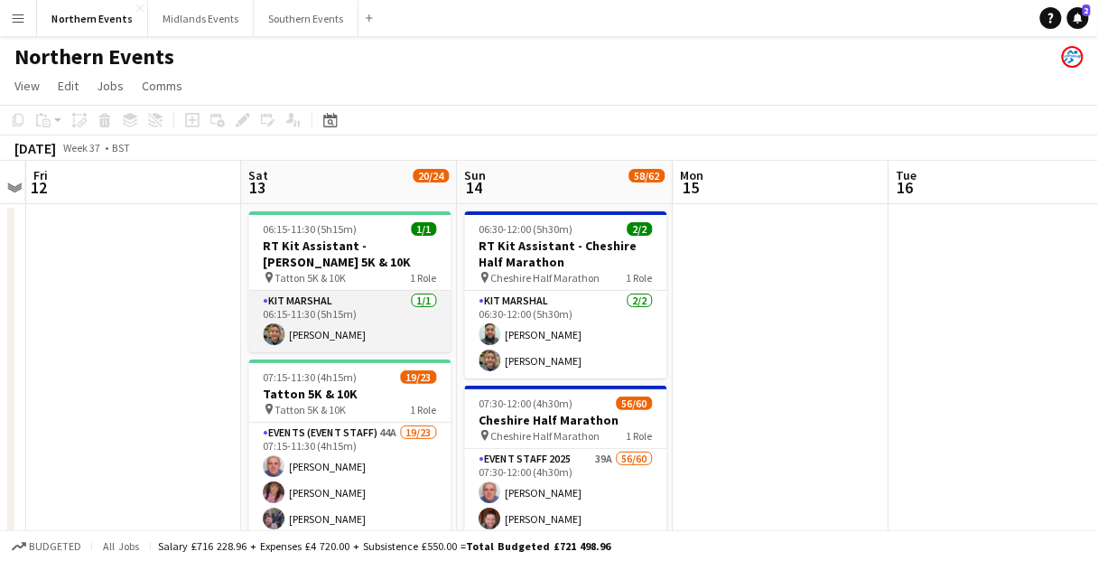
click at [340, 329] on app-card-role "Kit Marshal [DATE] 06:15-11:30 (5h15m) [PERSON_NAME]" at bounding box center [350, 321] width 202 height 61
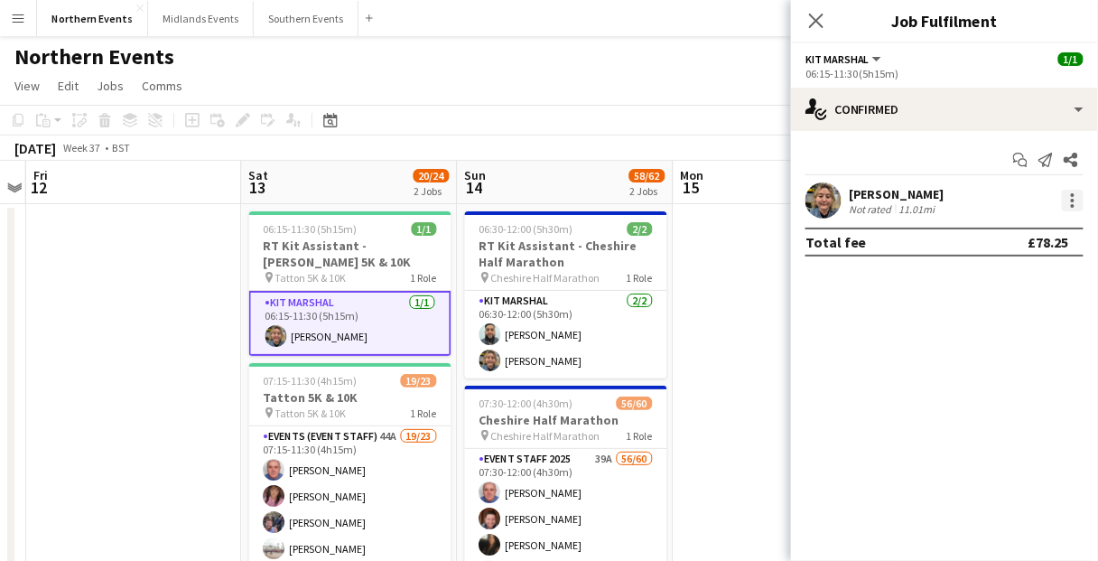
click at [1071, 204] on div at bounding box center [1073, 206] width 4 height 4
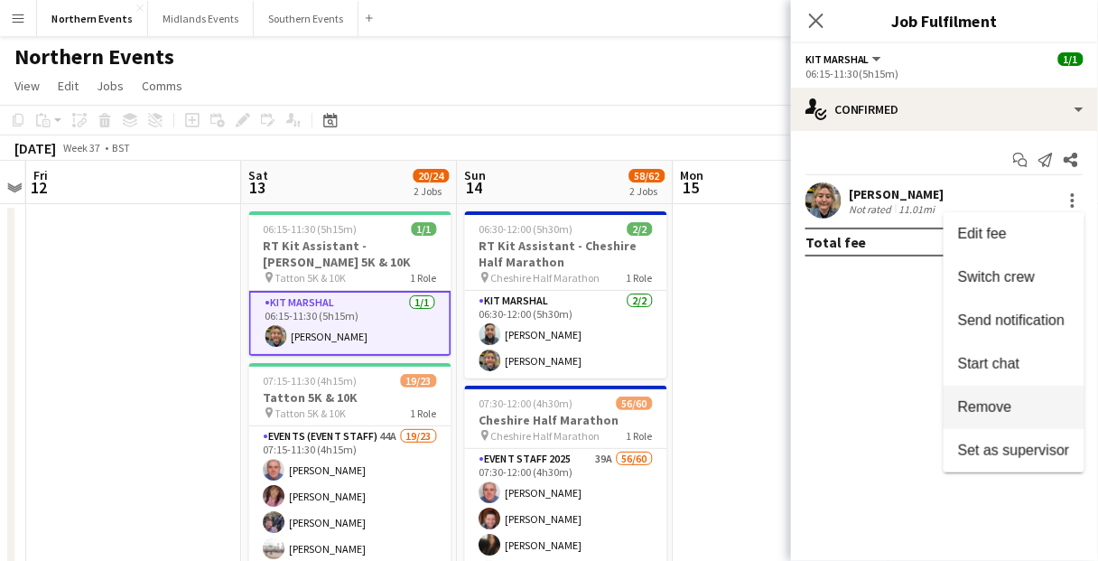
click at [988, 413] on span "Remove" at bounding box center [985, 406] width 54 height 15
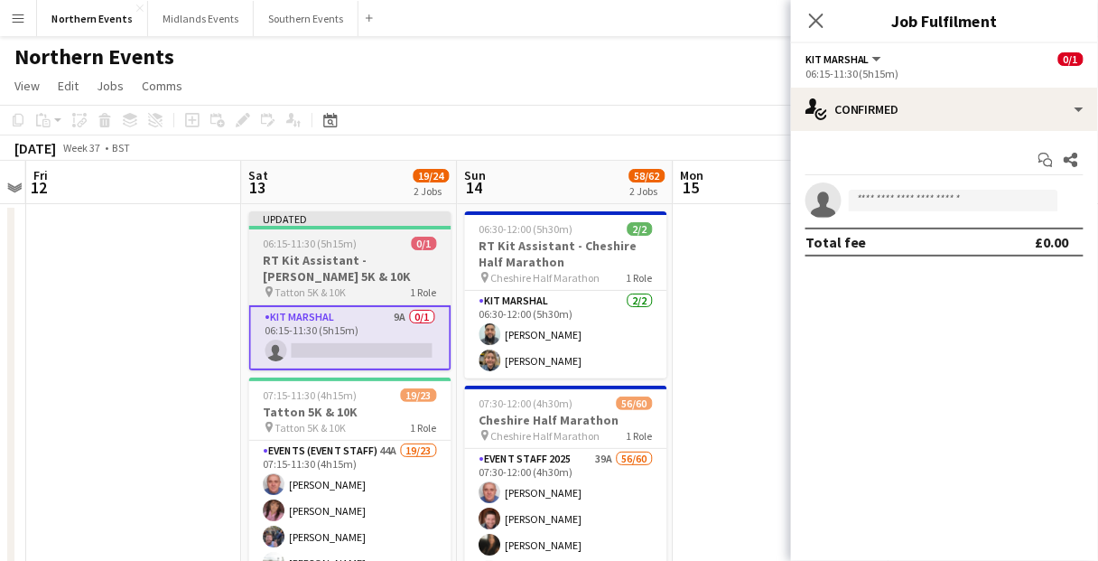
click at [358, 255] on h3 "RT Kit Assistant - [PERSON_NAME] 5K & 10K" at bounding box center [350, 268] width 202 height 32
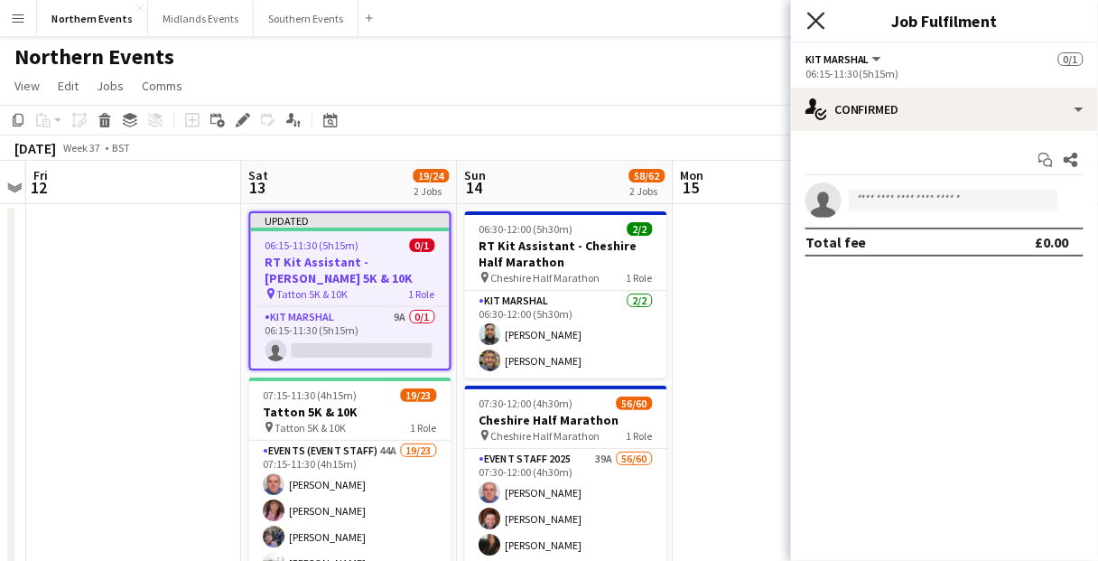
click at [818, 23] on icon at bounding box center [815, 20] width 17 height 17
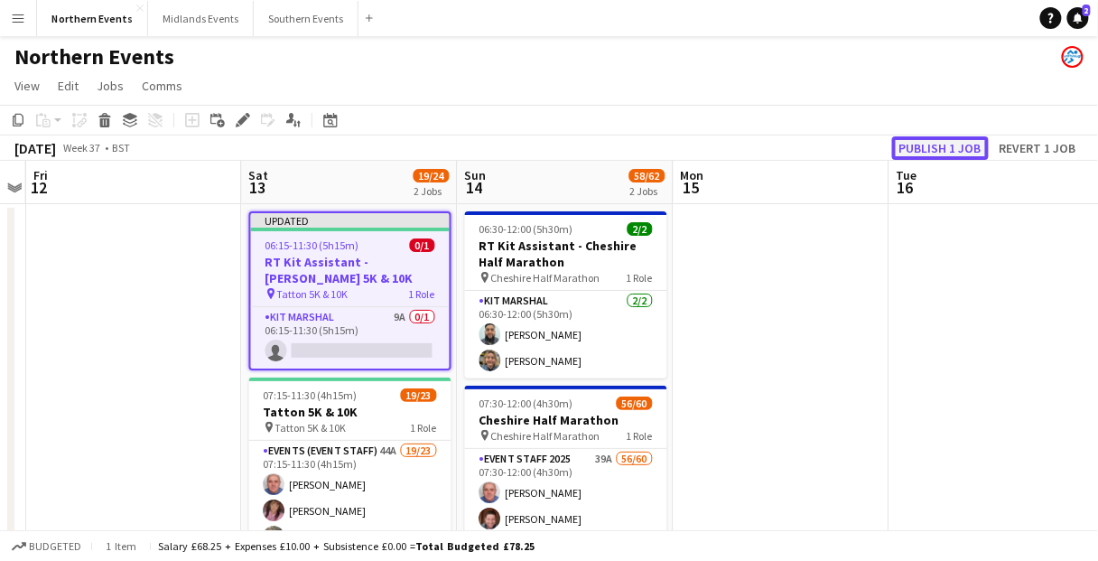
click at [957, 144] on button "Publish 1 job" at bounding box center [940, 147] width 97 height 23
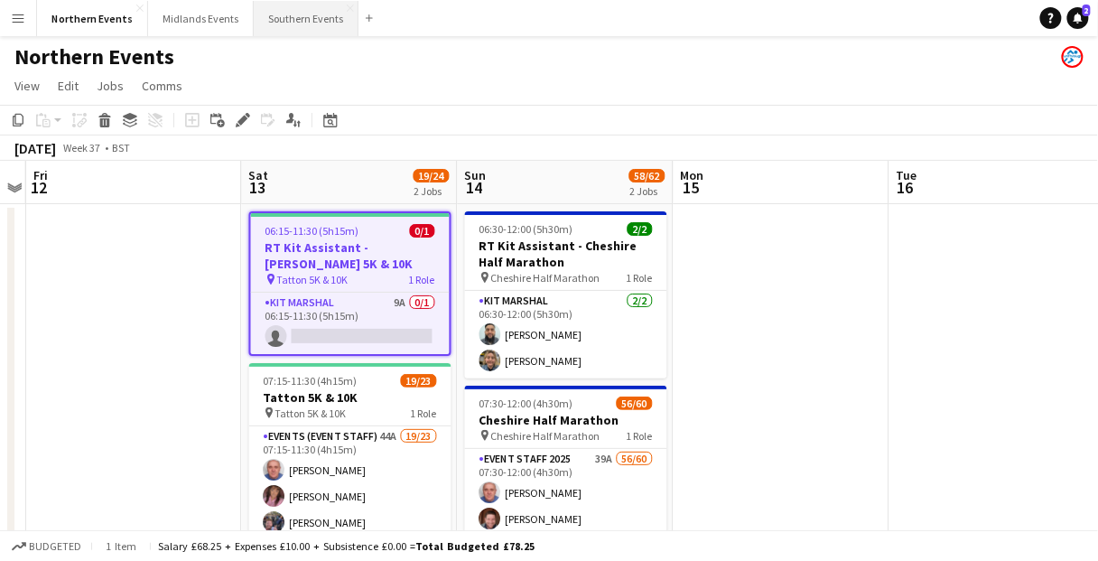
click at [258, 14] on button "Southern Events Close" at bounding box center [306, 18] width 105 height 35
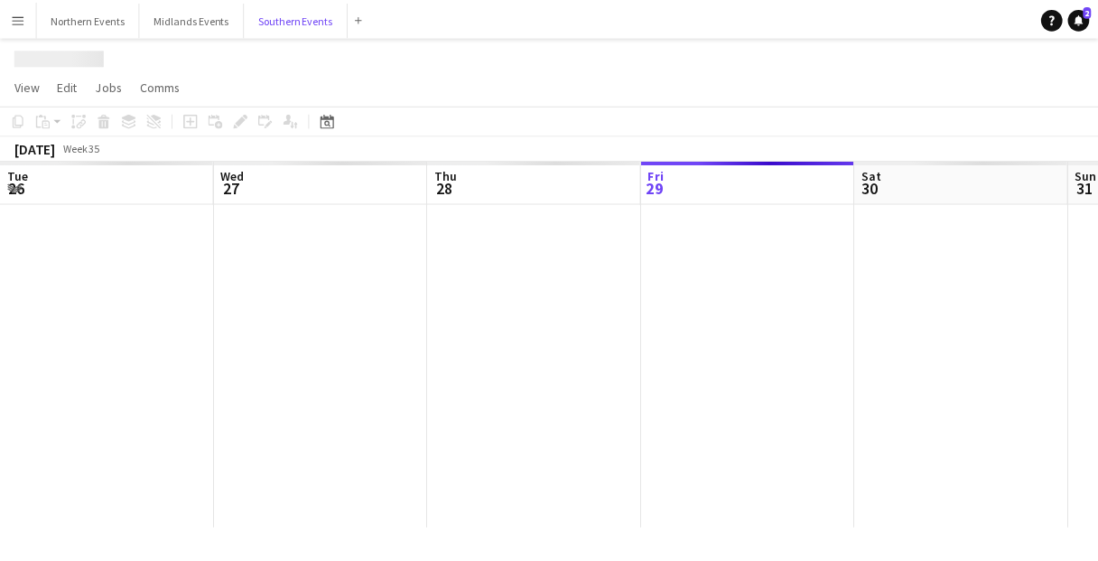
scroll to position [0, 431]
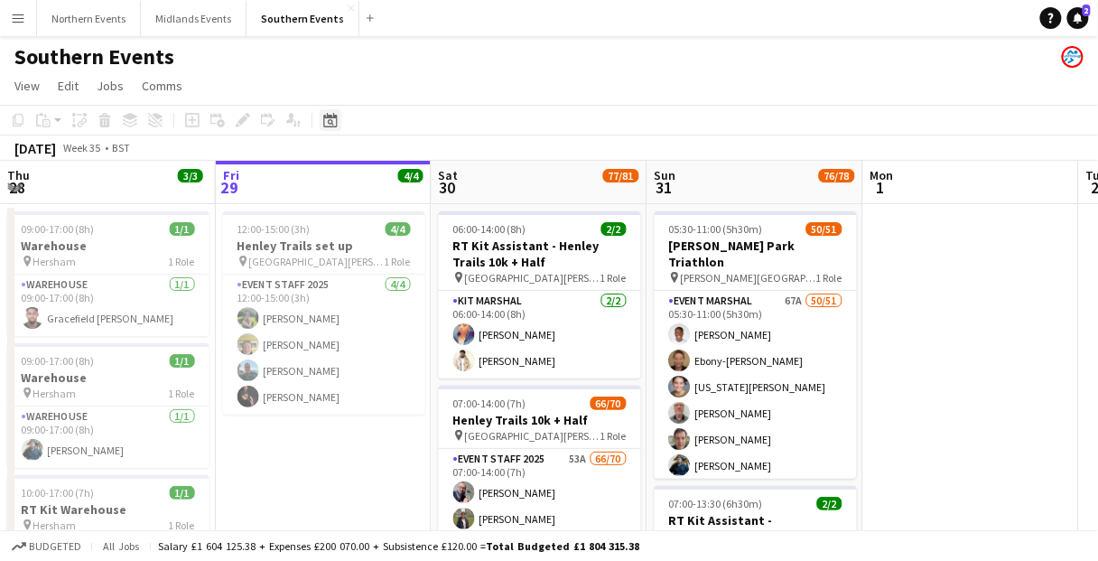
click at [329, 120] on icon at bounding box center [331, 122] width 6 height 6
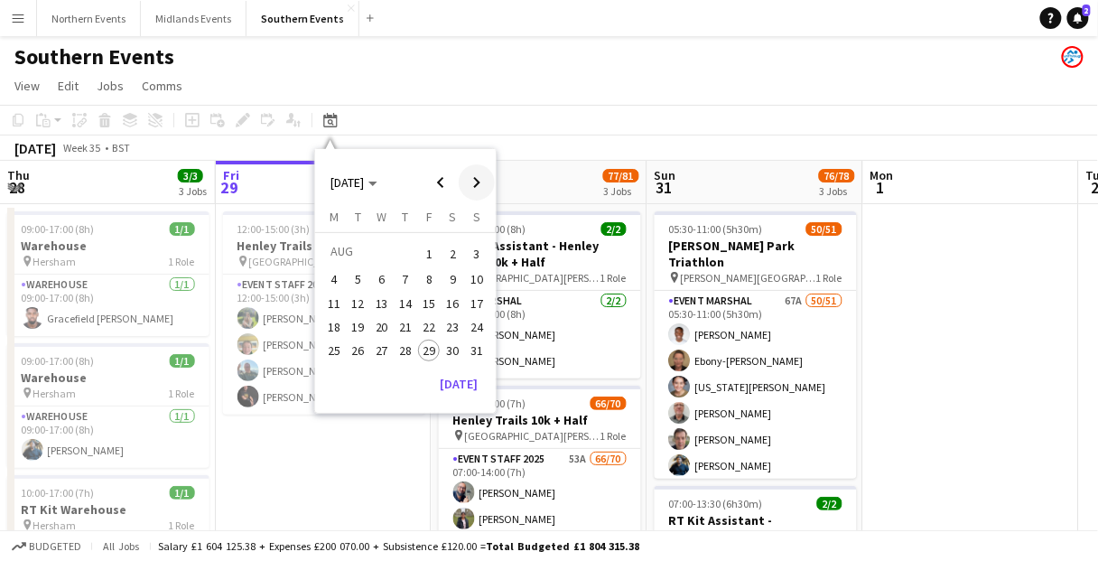
click at [483, 178] on span "Next month" at bounding box center [477, 182] width 36 height 36
click at [453, 303] on span "13" at bounding box center [453, 299] width 22 height 22
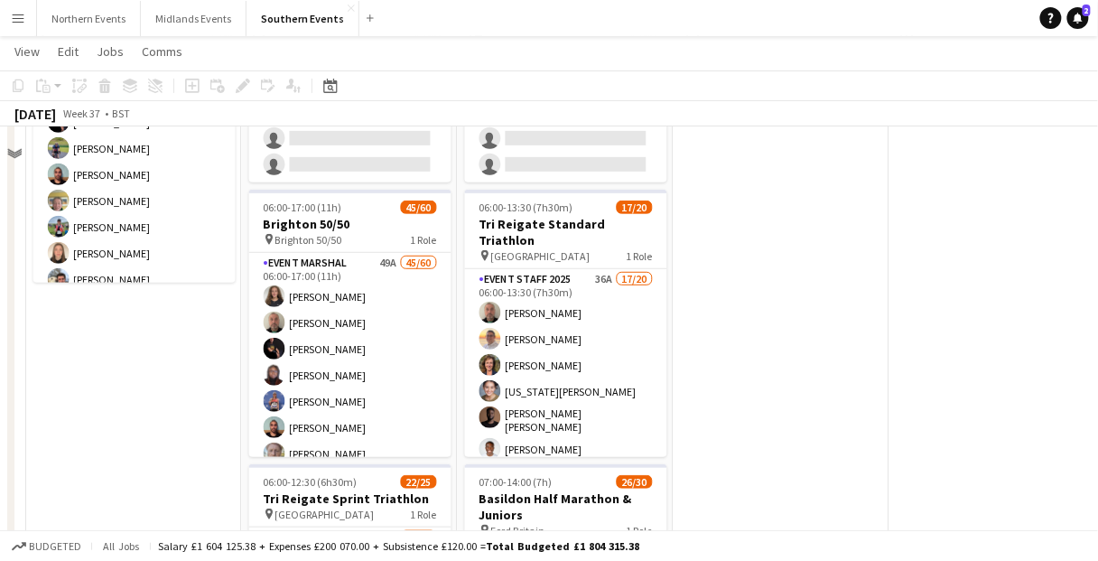
scroll to position [217, 0]
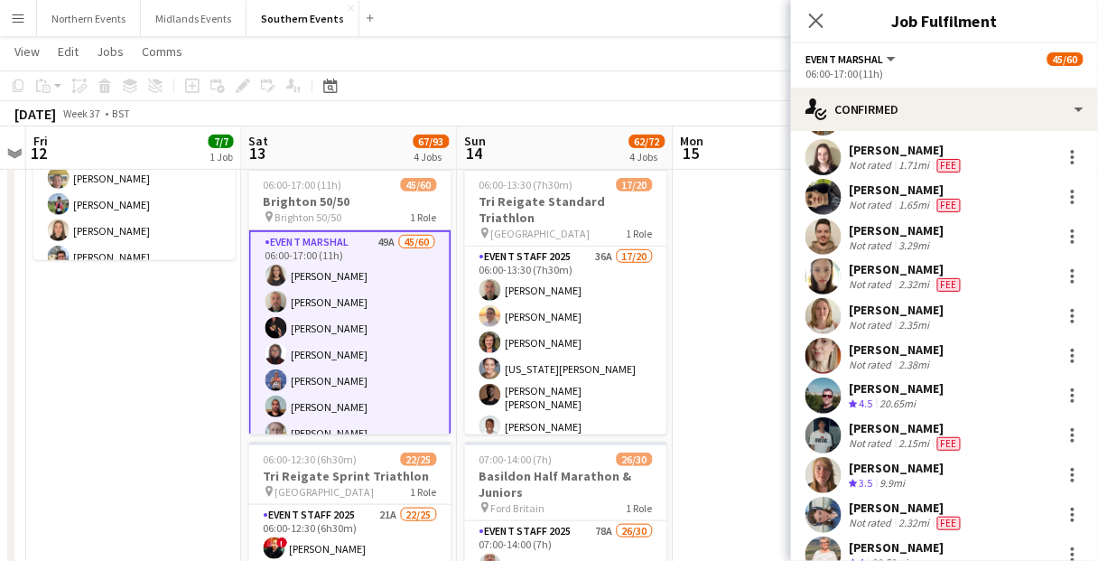
scroll to position [722, 0]
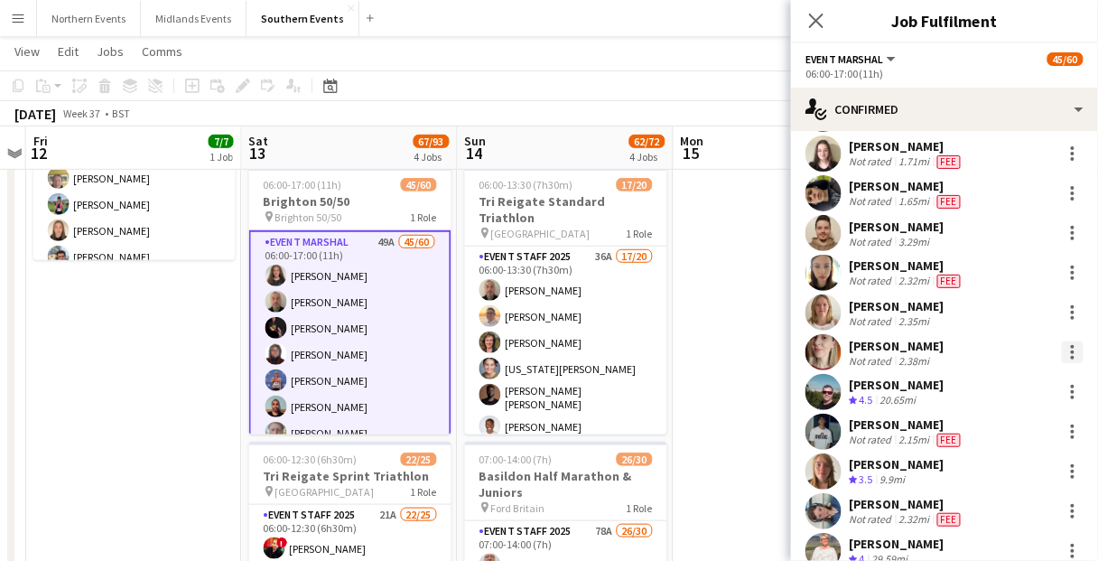
click at [1062, 351] on div at bounding box center [1073, 352] width 22 height 22
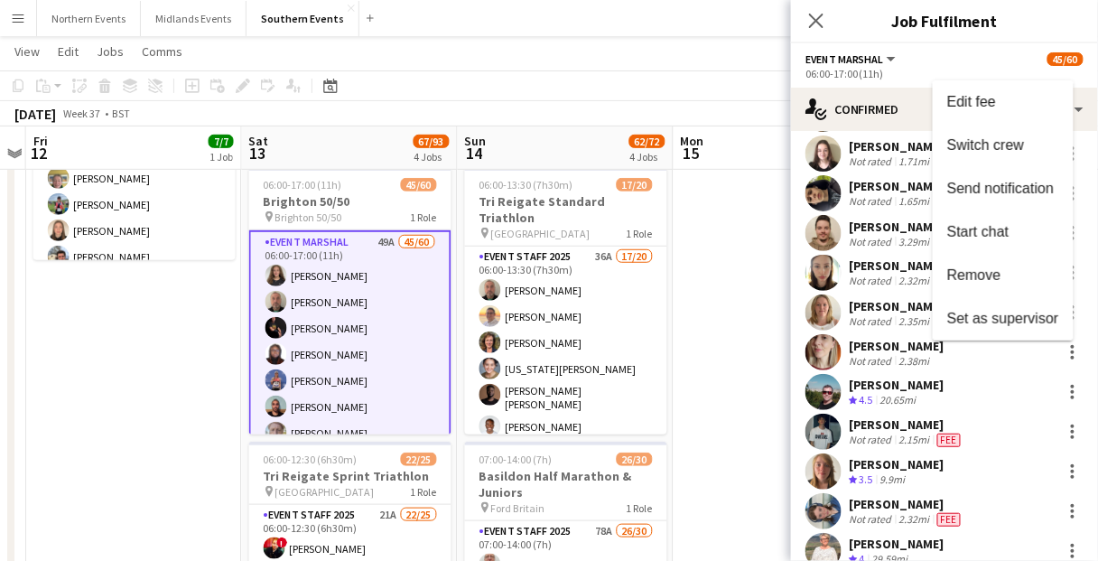
click at [887, 351] on div at bounding box center [549, 280] width 1098 height 561
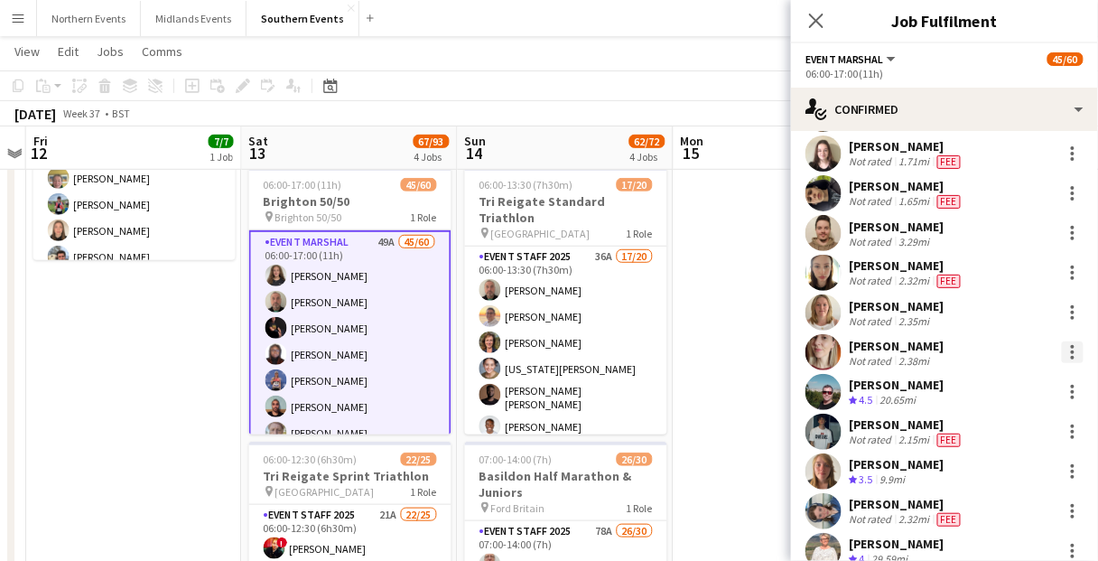
click at [1062, 351] on div at bounding box center [1073, 352] width 22 height 22
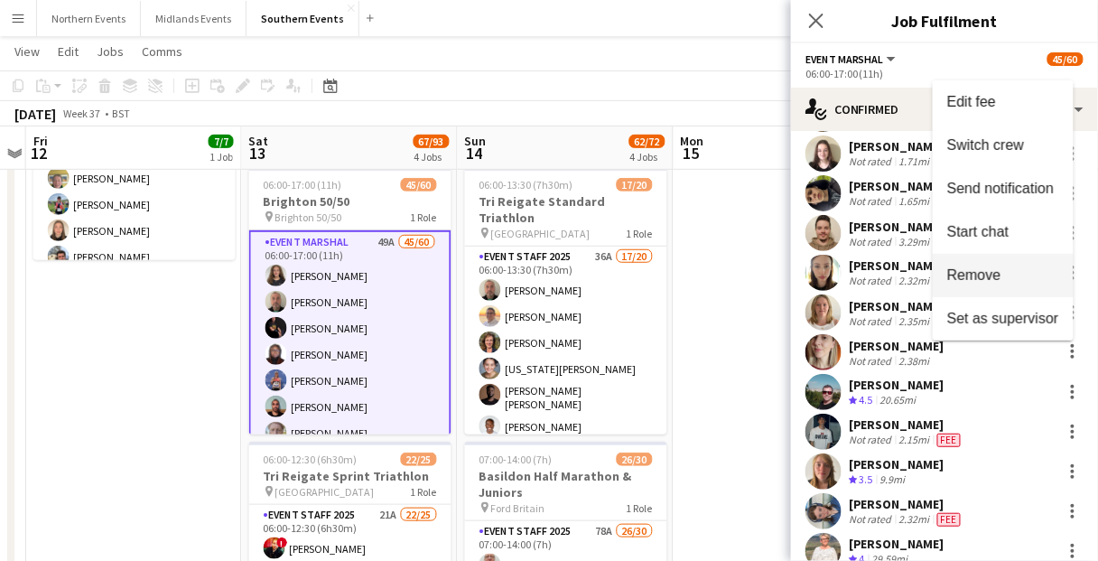
click at [990, 284] on button "Remove" at bounding box center [1002, 275] width 141 height 43
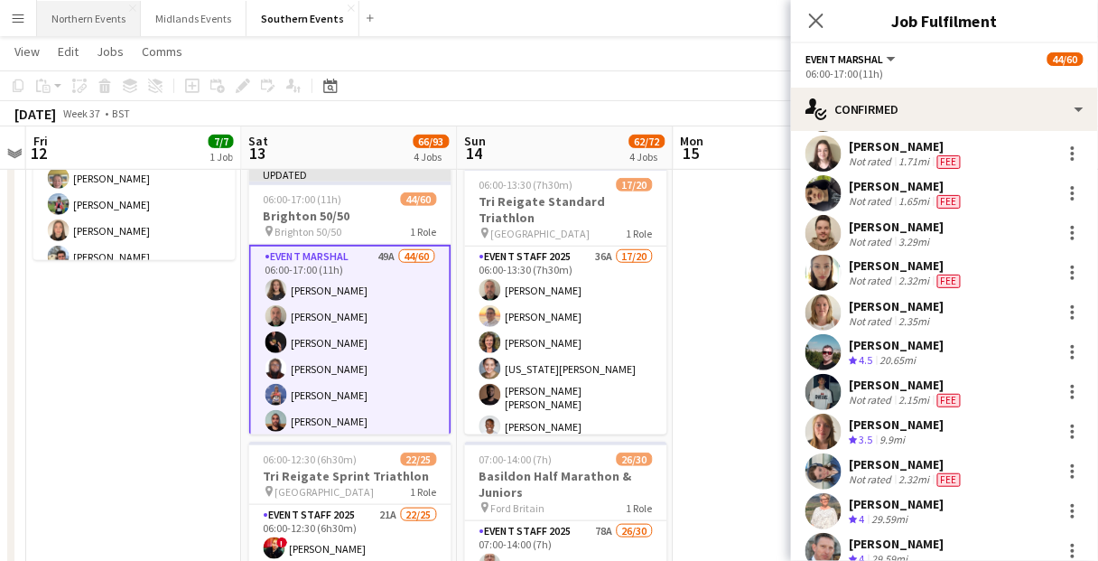
drag, startPoint x: 97, startPoint y: 400, endPoint x: 36, endPoint y: 16, distance: 388.5
click at [97, 398] on app-date-cell "13:00-17:00 (4h) 7/7 [GEOGRAPHIC_DATA] 50/50 SET UP pin Brighton 50/50 SET UP 1…" at bounding box center [134, 503] width 216 height 1035
